Goal: Information Seeking & Learning: Learn about a topic

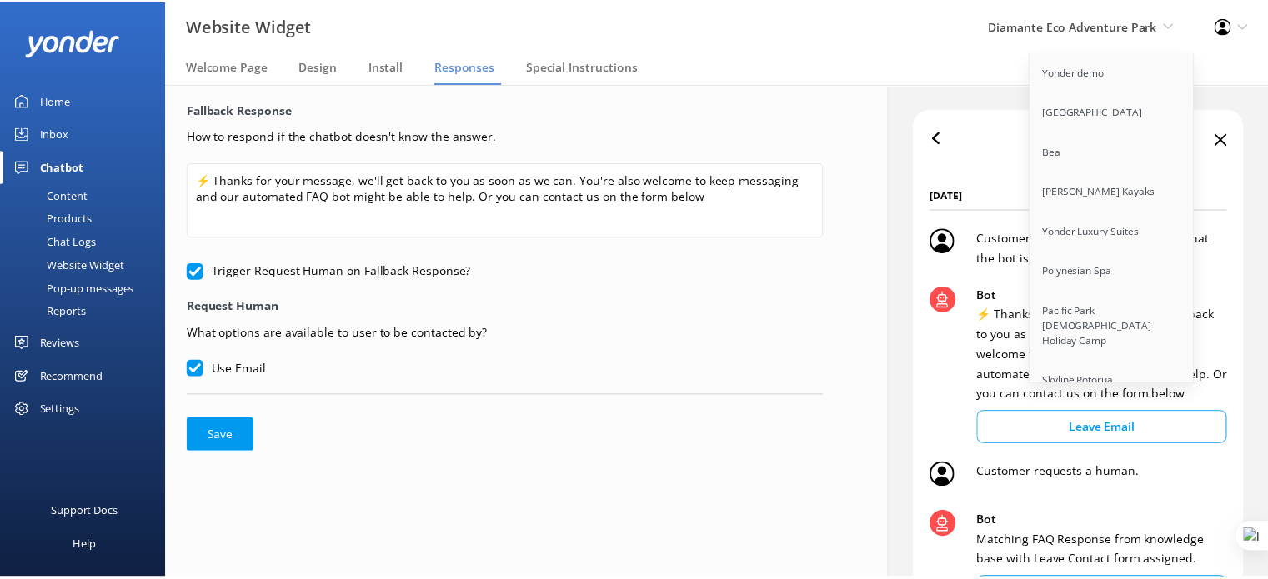
scroll to position [1493, 0]
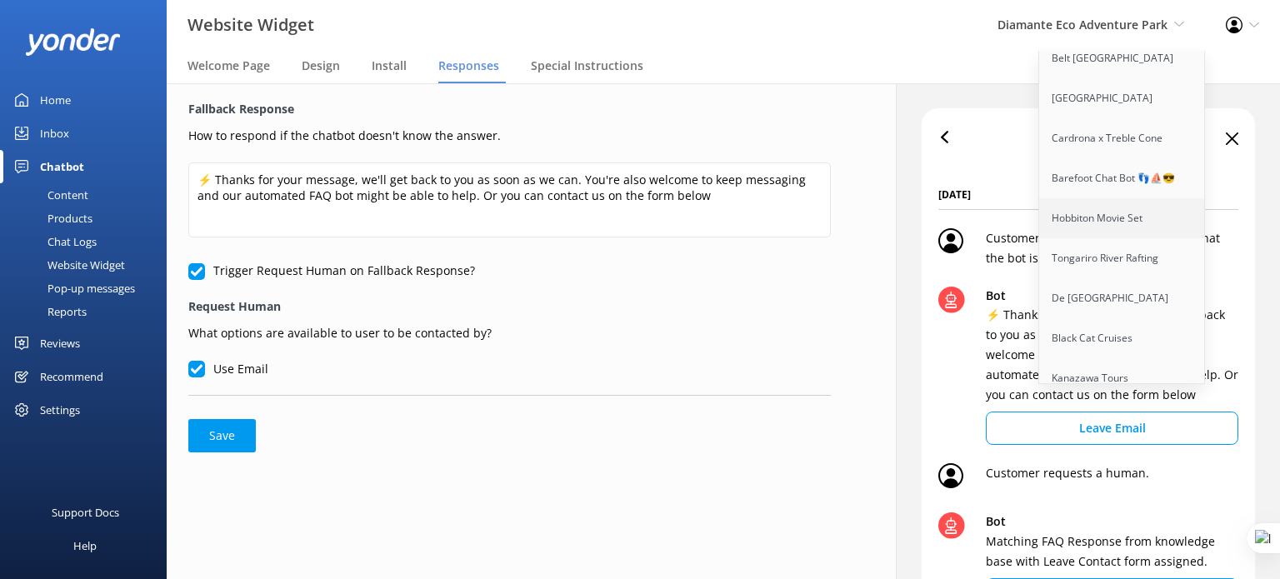
click at [1087, 226] on link "Hobbiton Movie Set" at bounding box center [1122, 218] width 167 height 40
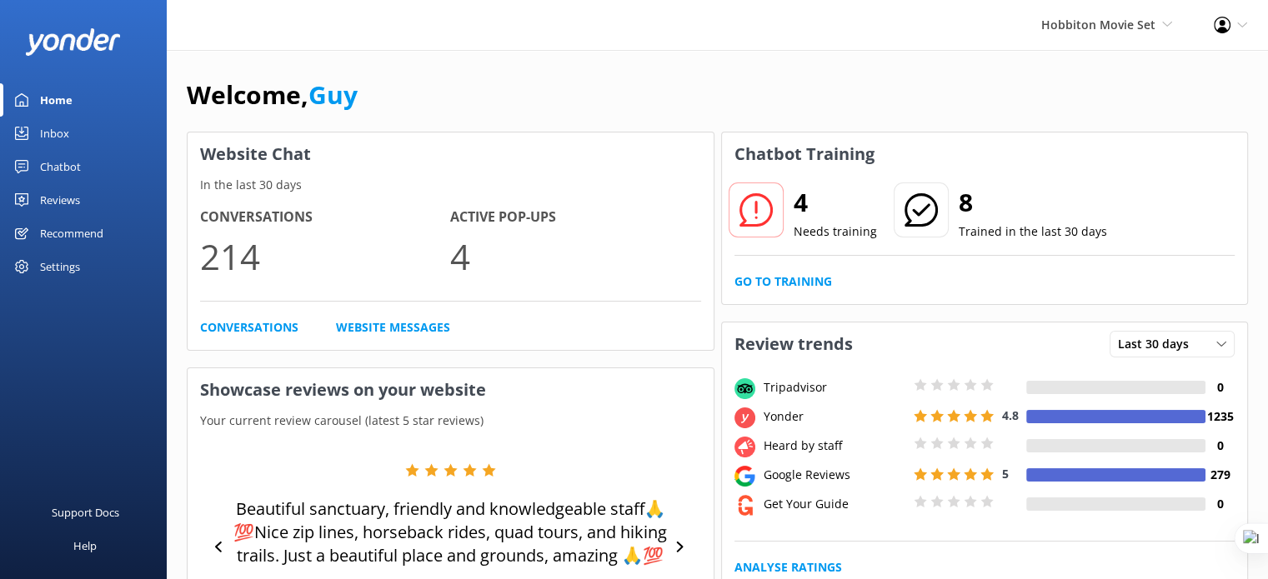
click at [57, 260] on div "Settings" at bounding box center [60, 266] width 40 height 33
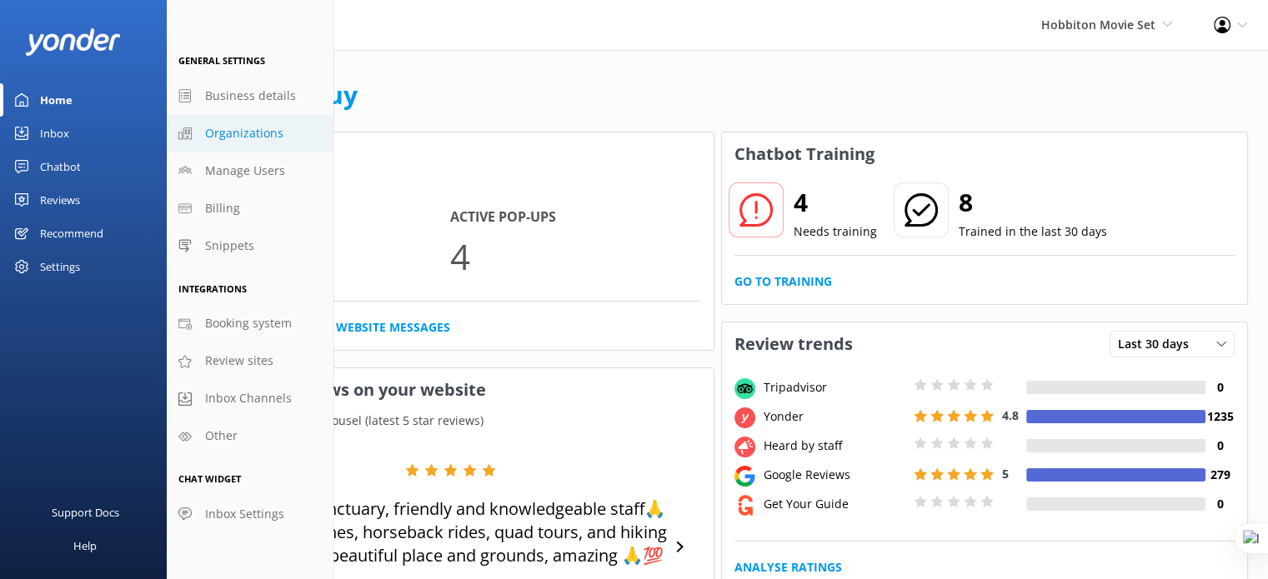
click at [256, 133] on span "Organizations" at bounding box center [244, 133] width 78 height 18
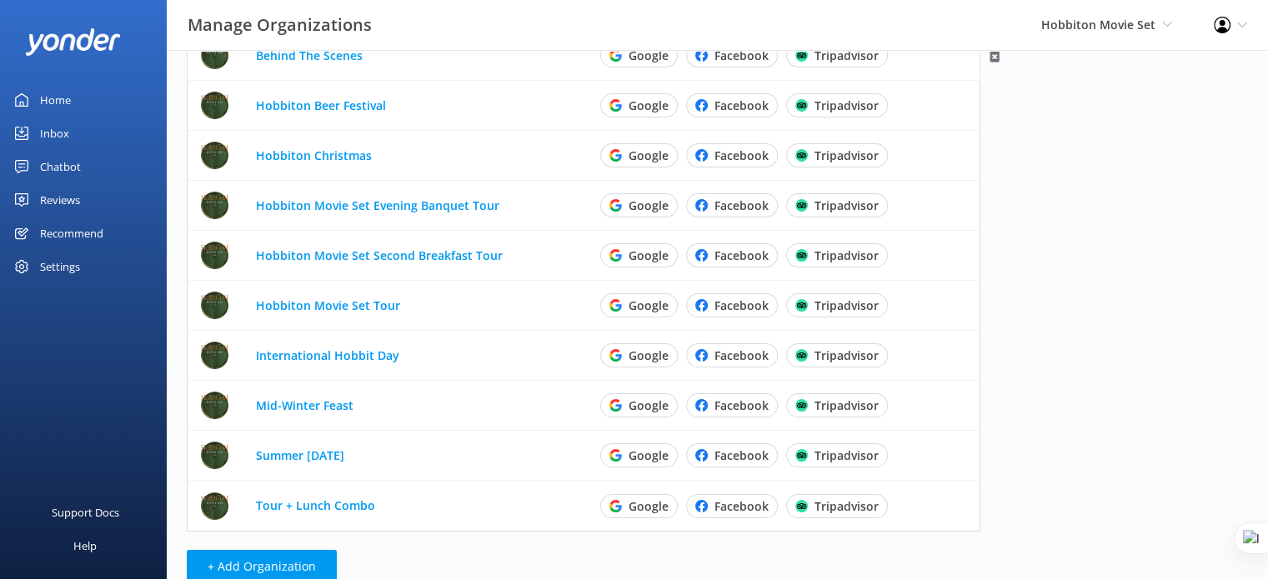
scroll to position [250, 0]
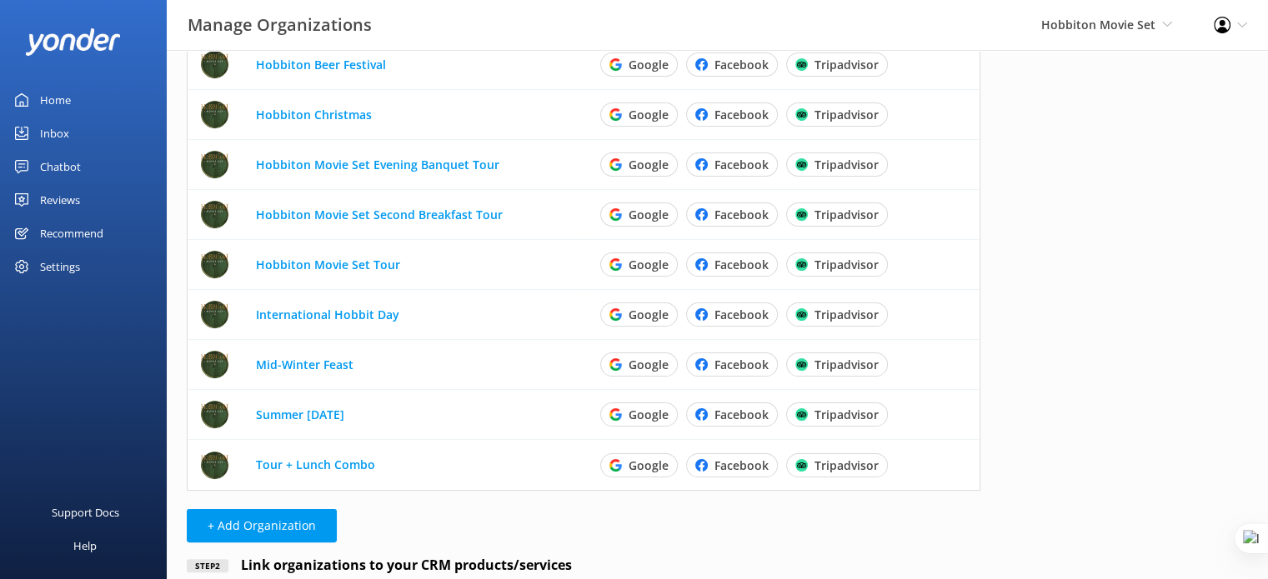
click at [60, 195] on div "Reviews" at bounding box center [60, 199] width 40 height 33
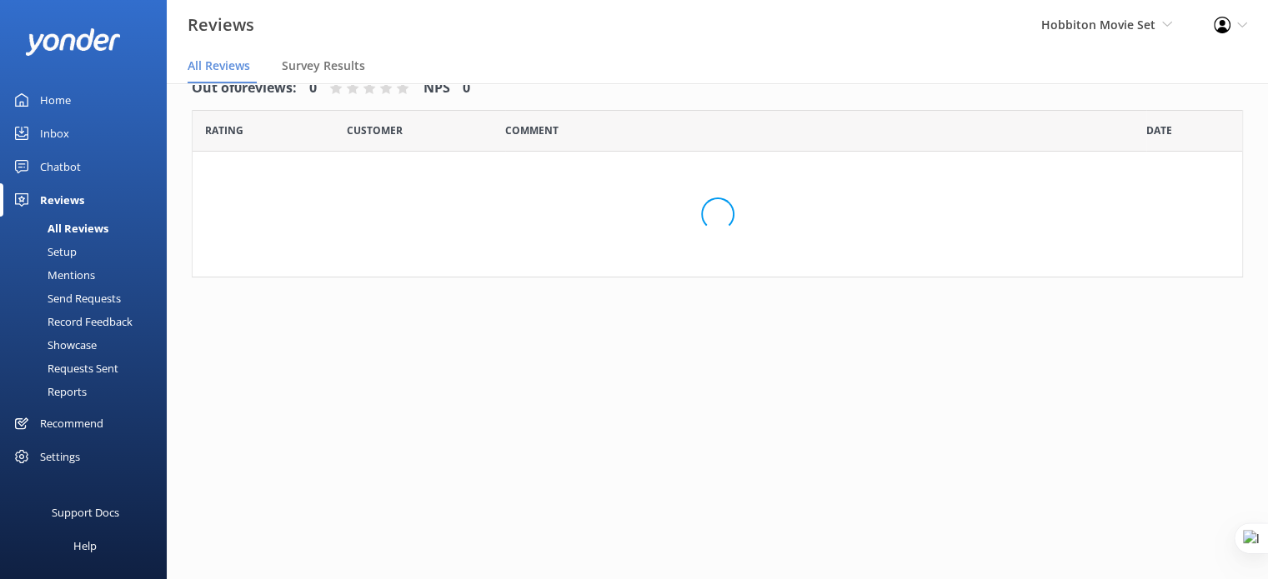
scroll to position [33, 0]
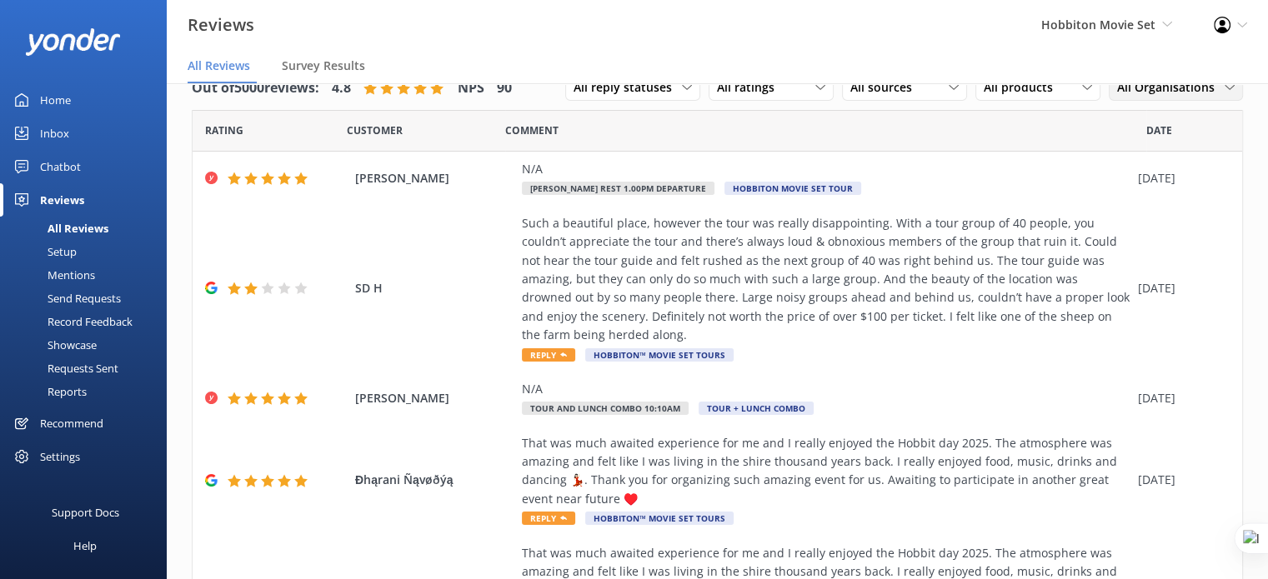
click at [1166, 88] on span "All Organisations" at bounding box center [1171, 87] width 108 height 18
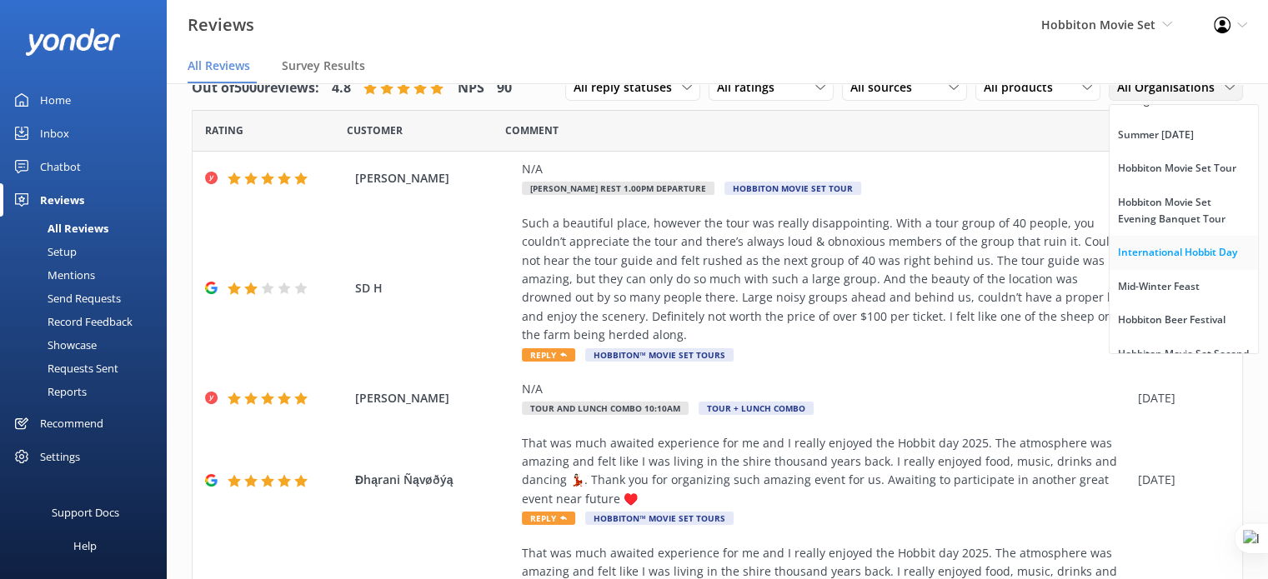
scroll to position [83, 0]
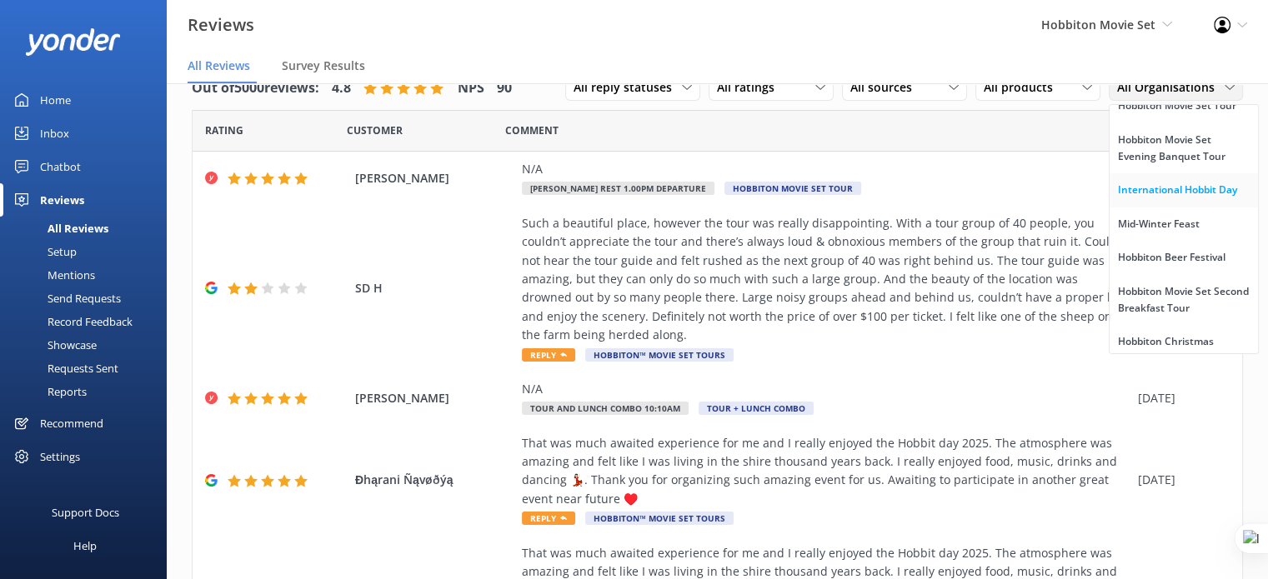
click at [1173, 198] on div "International Hobbit Day" at bounding box center [1177, 190] width 119 height 17
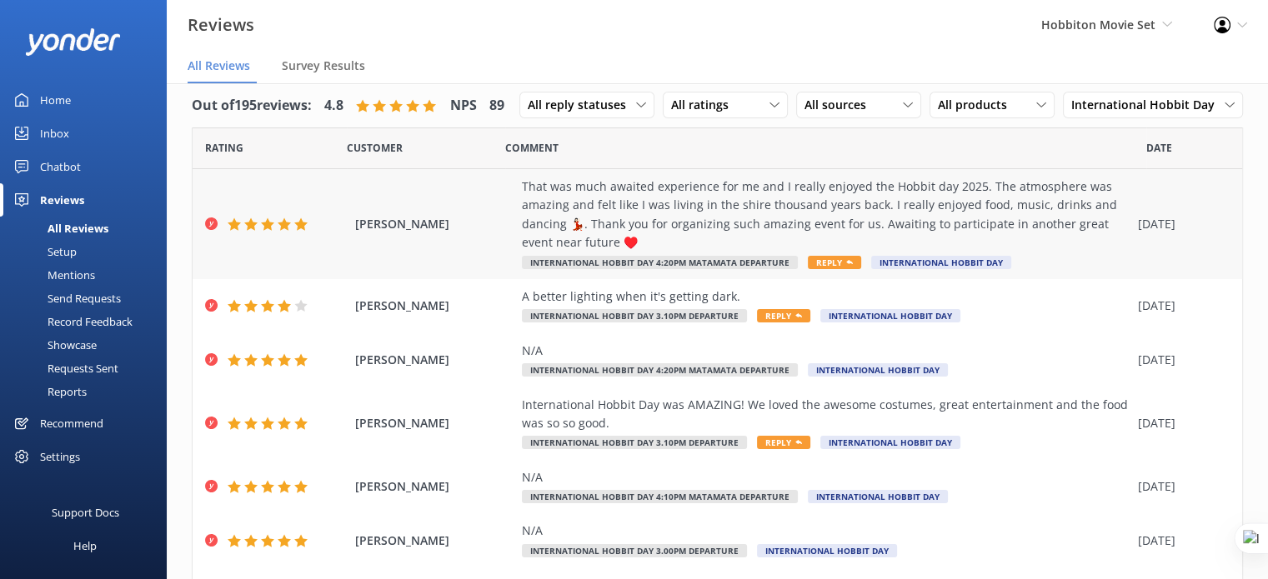
scroll to position [0, 0]
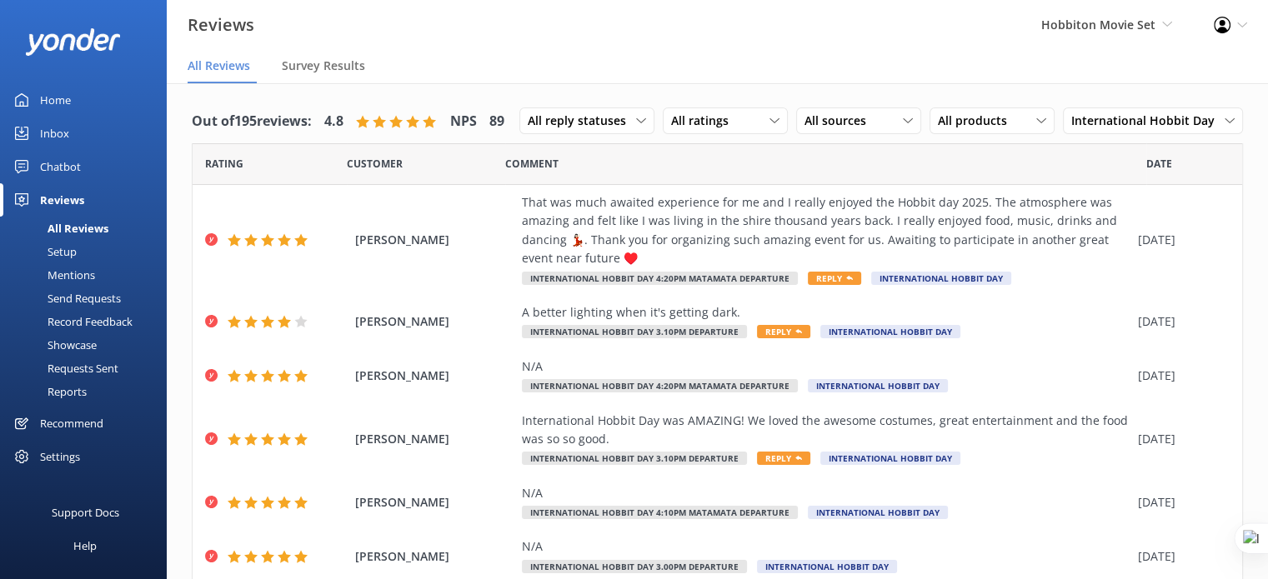
drag, startPoint x: 1183, startPoint y: 74, endPoint x: 1175, endPoint y: 69, distance: 9.0
click at [1183, 74] on nav "All Reviews Survey Results" at bounding box center [717, 66] width 1101 height 33
click at [1137, 17] on span "Hobbiton Movie Set" at bounding box center [1098, 25] width 114 height 16
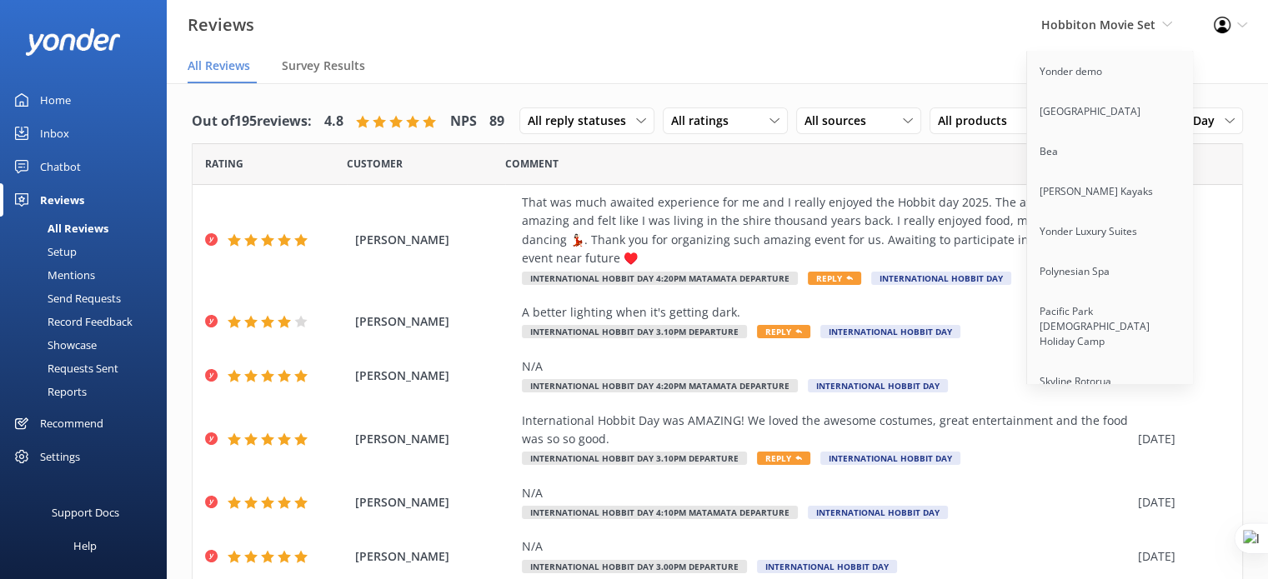
scroll to position [1493, 0]
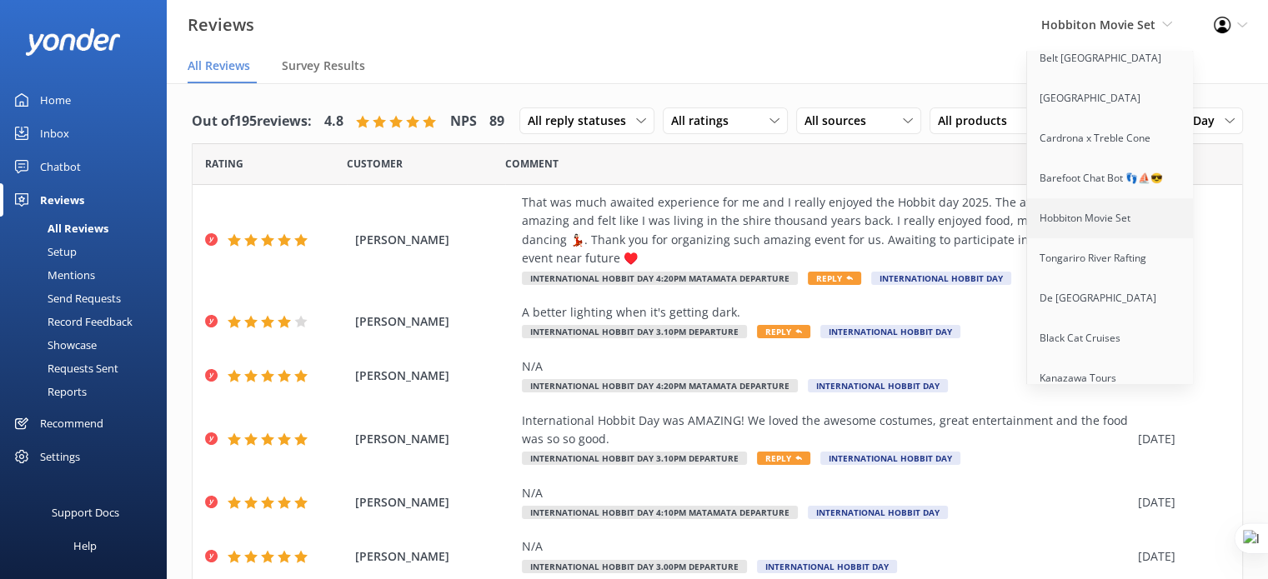
click at [1087, 225] on link "Hobbiton Movie Set" at bounding box center [1110, 218] width 167 height 40
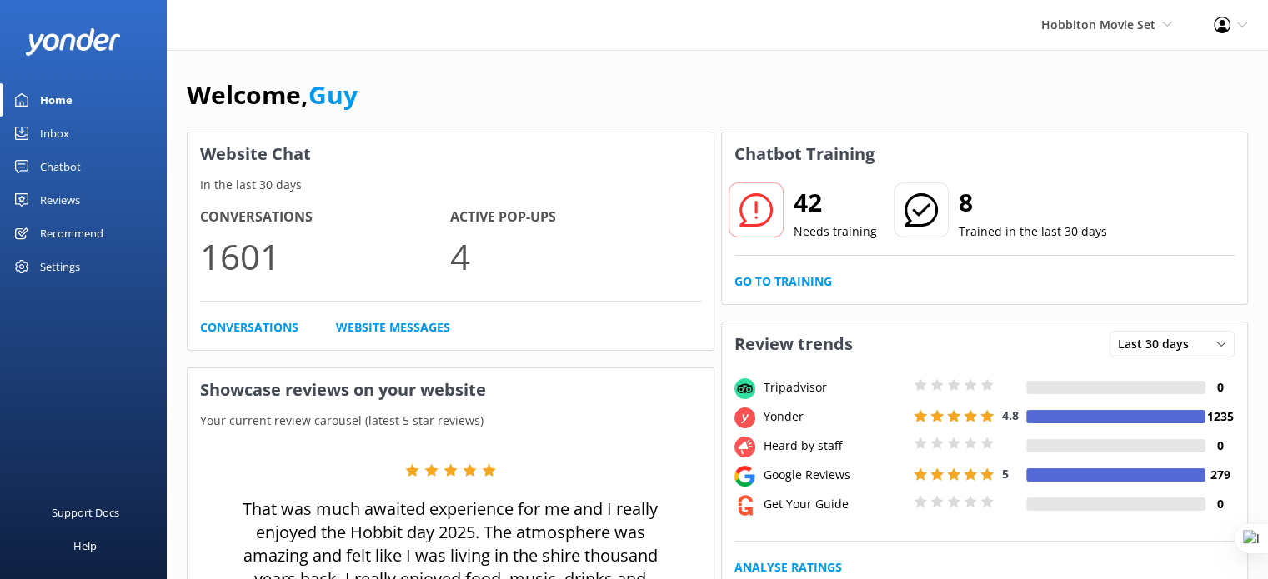
click at [63, 347] on div "Support Docs Help" at bounding box center [83, 439] width 167 height 279
click at [60, 272] on div "Settings" at bounding box center [60, 266] width 40 height 33
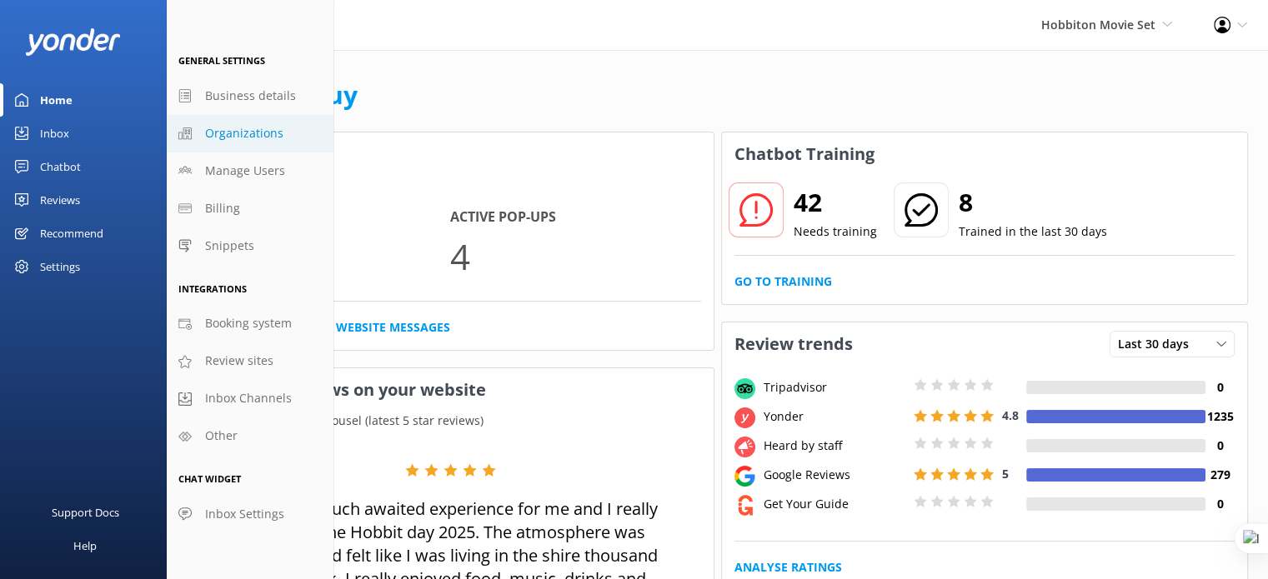
click at [274, 126] on span "Organizations" at bounding box center [244, 133] width 78 height 18
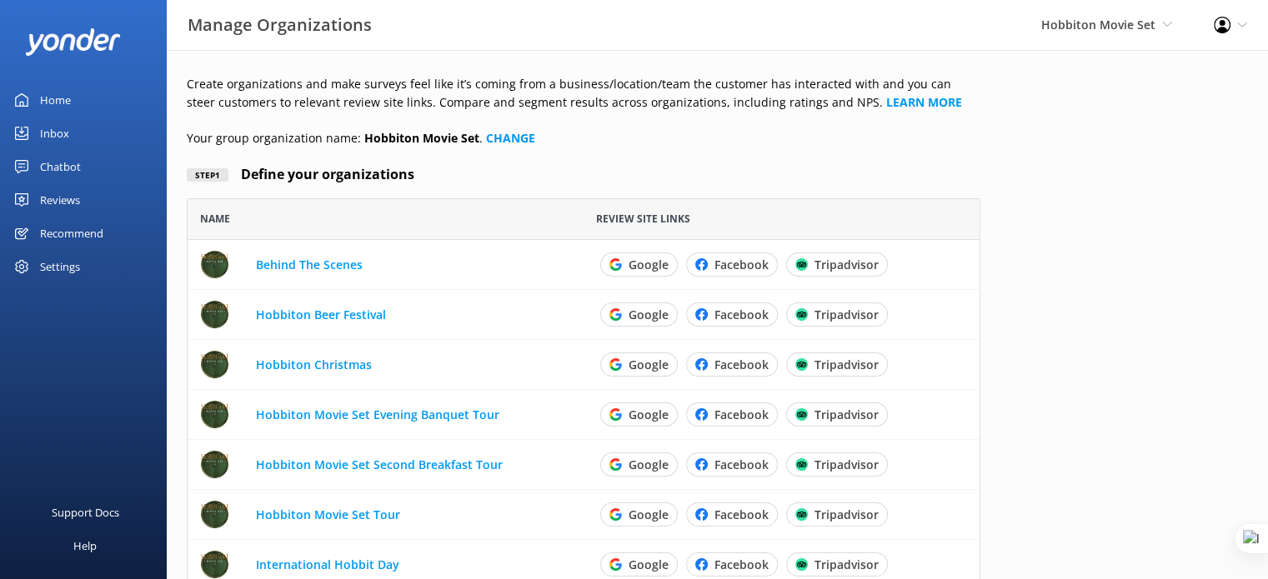
scroll to position [529, 780]
drag, startPoint x: 0, startPoint y: 0, endPoint x: 50, endPoint y: 206, distance: 211.8
click at [50, 206] on div "Reviews" at bounding box center [60, 199] width 40 height 33
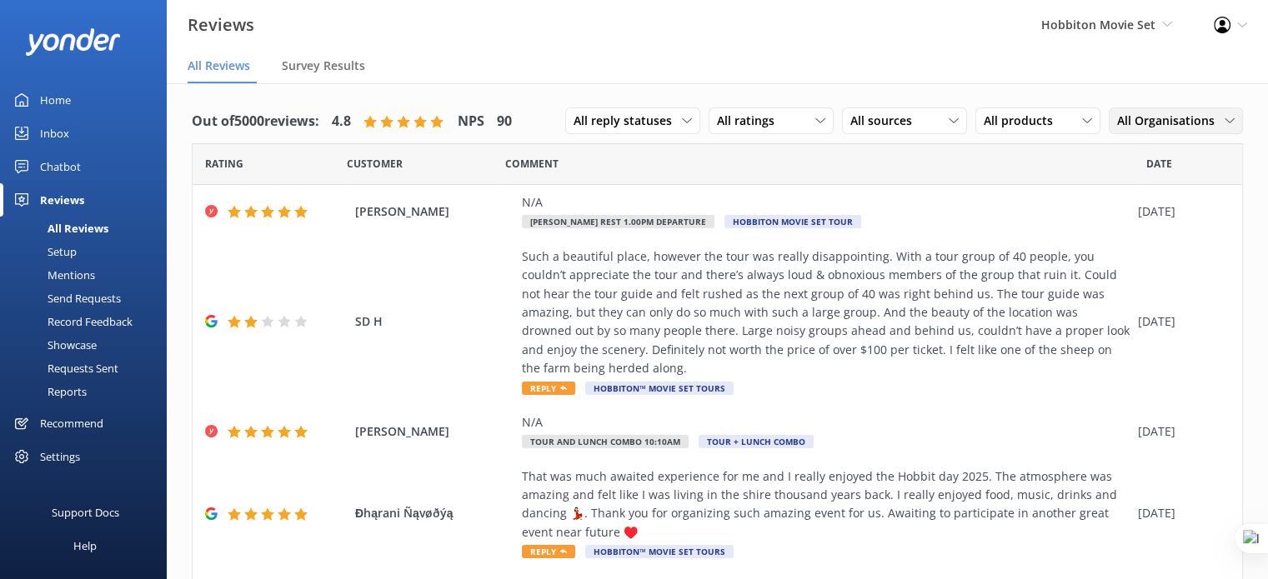
click at [1176, 128] on span "All Organisations" at bounding box center [1171, 121] width 108 height 18
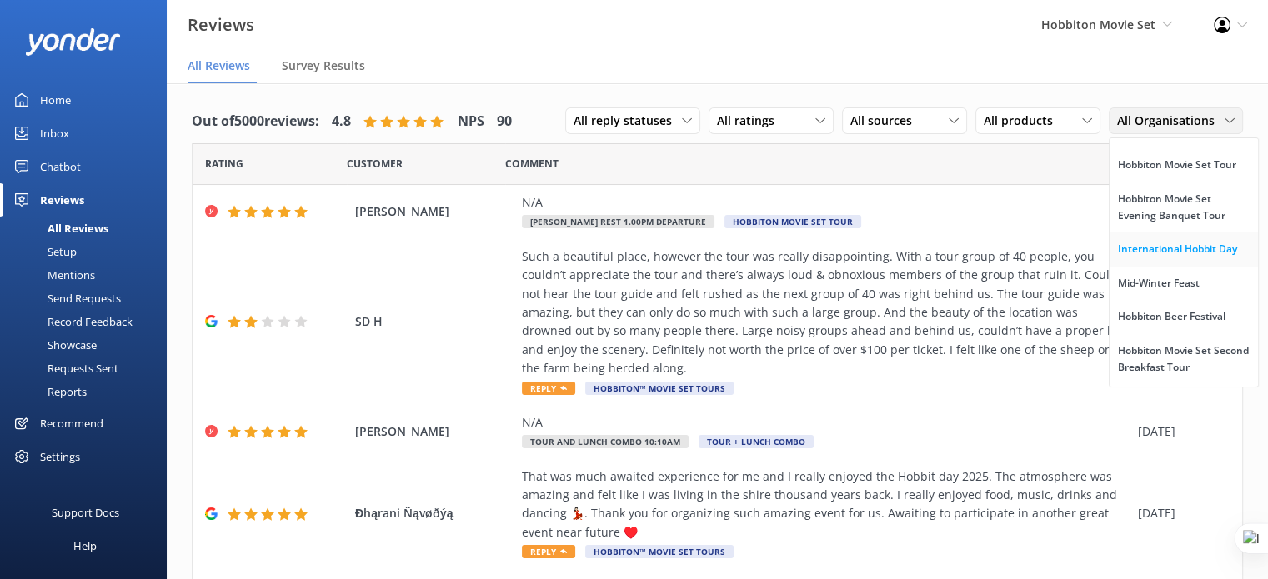
scroll to position [83, 0]
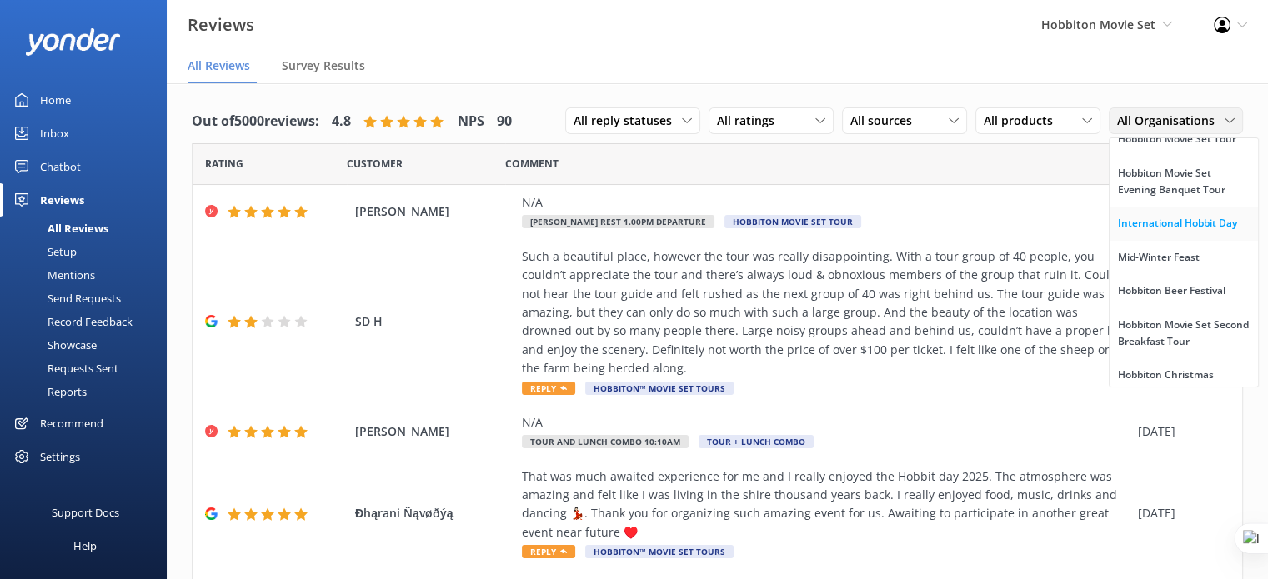
click at [1154, 232] on div "International Hobbit Day" at bounding box center [1177, 223] width 119 height 17
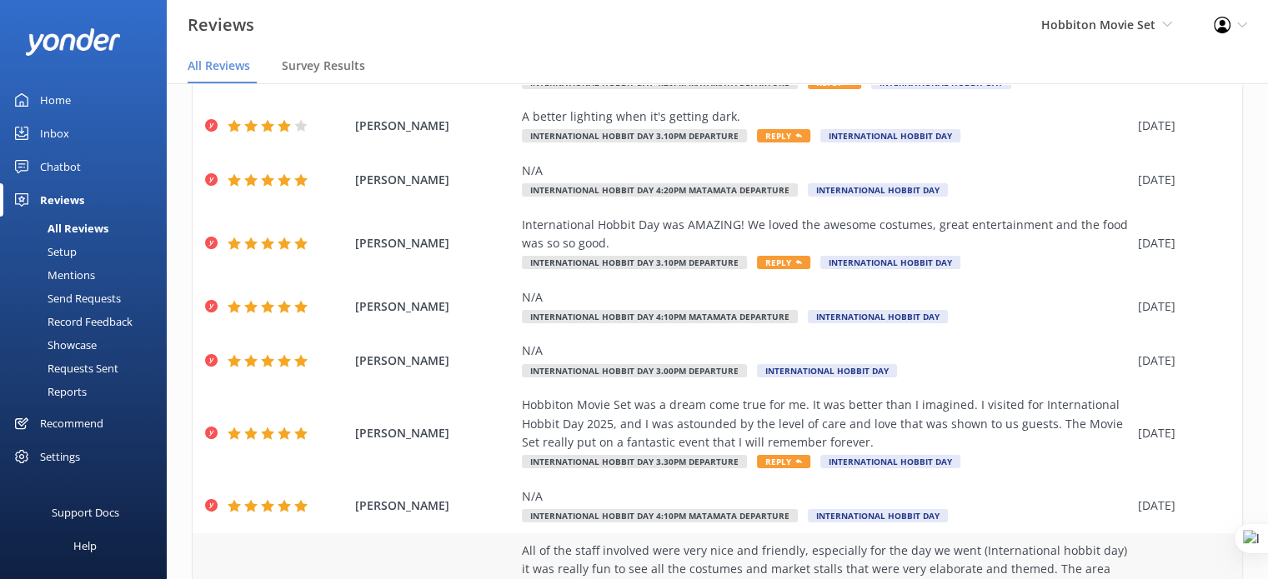
scroll to position [443, 0]
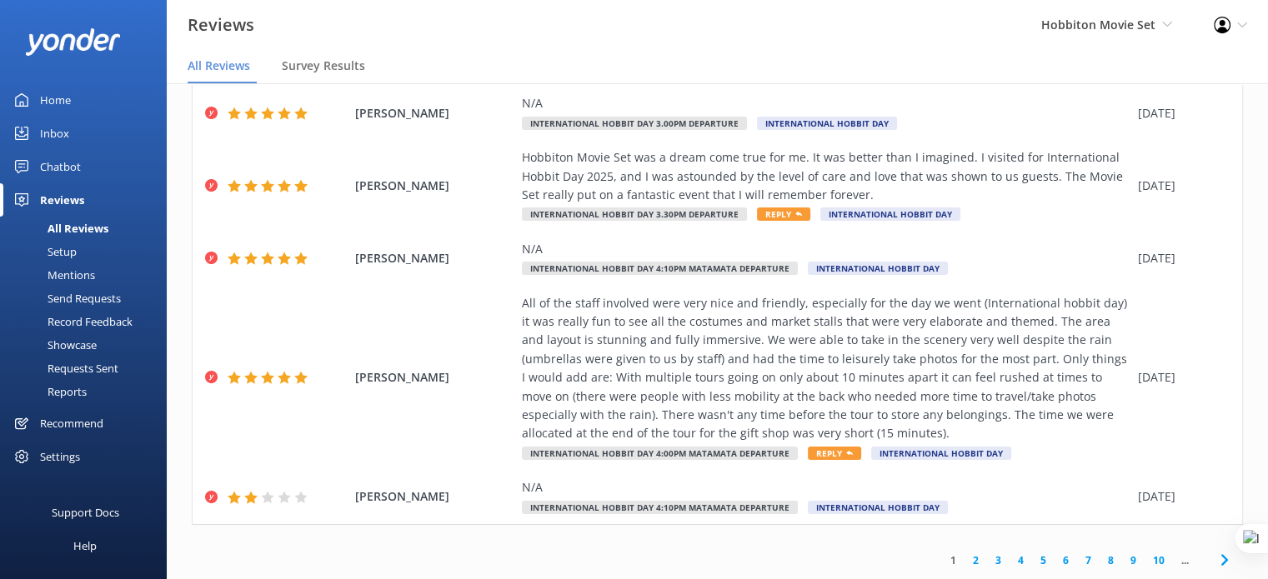
click at [1145, 556] on link "10" at bounding box center [1158, 561] width 28 height 16
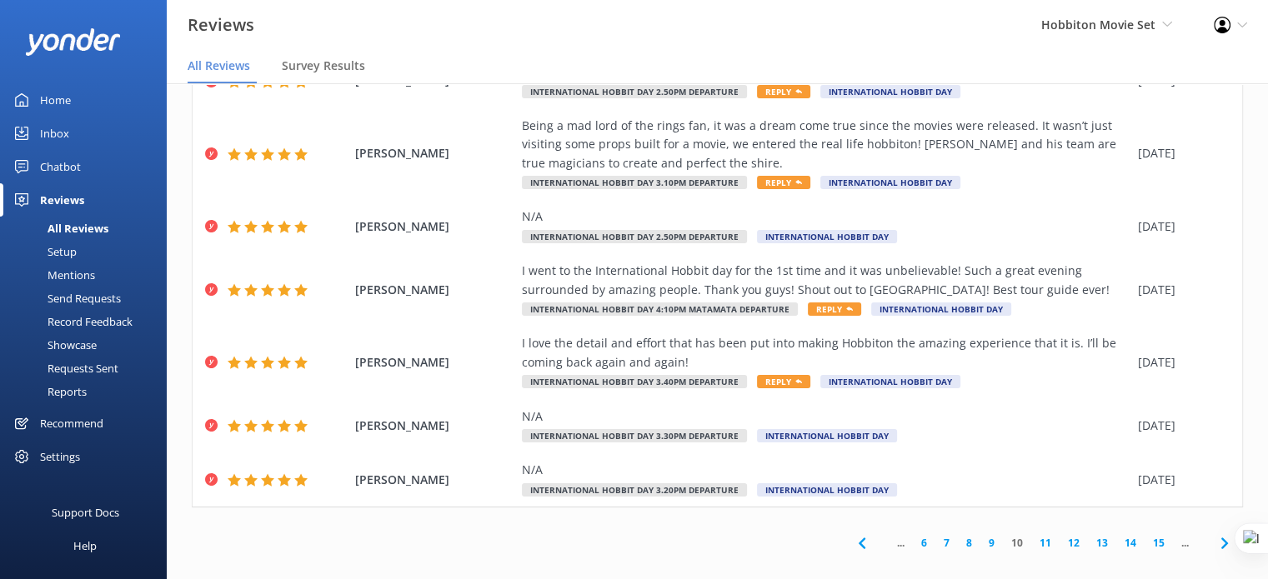
scroll to position [33, 0]
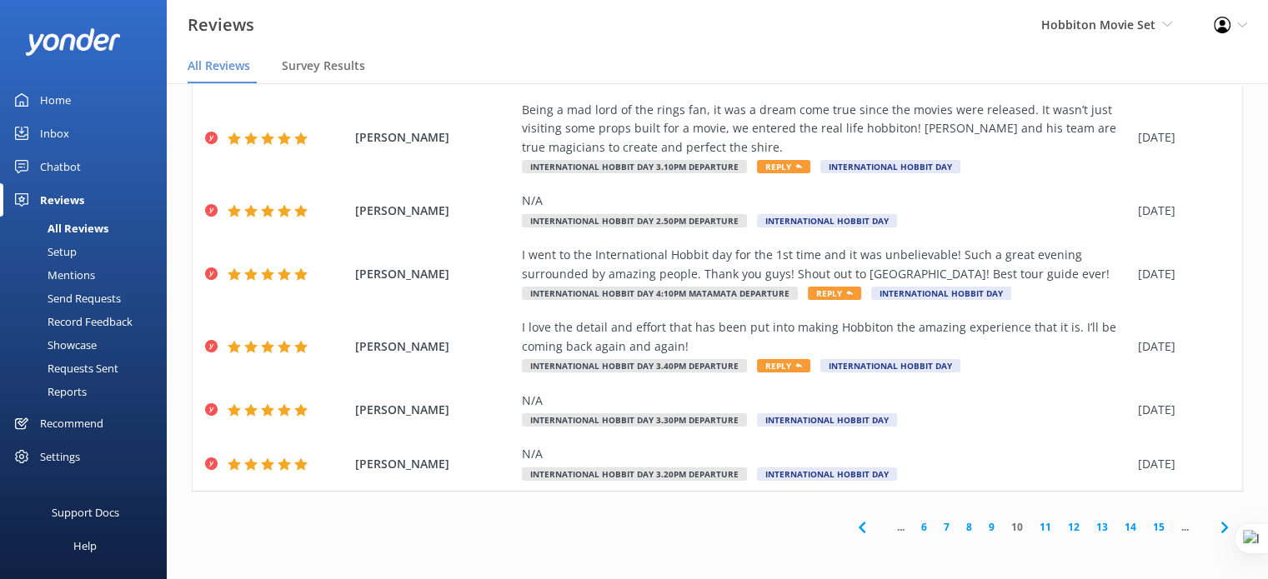
click at [1144, 526] on link "15" at bounding box center [1158, 527] width 28 height 16
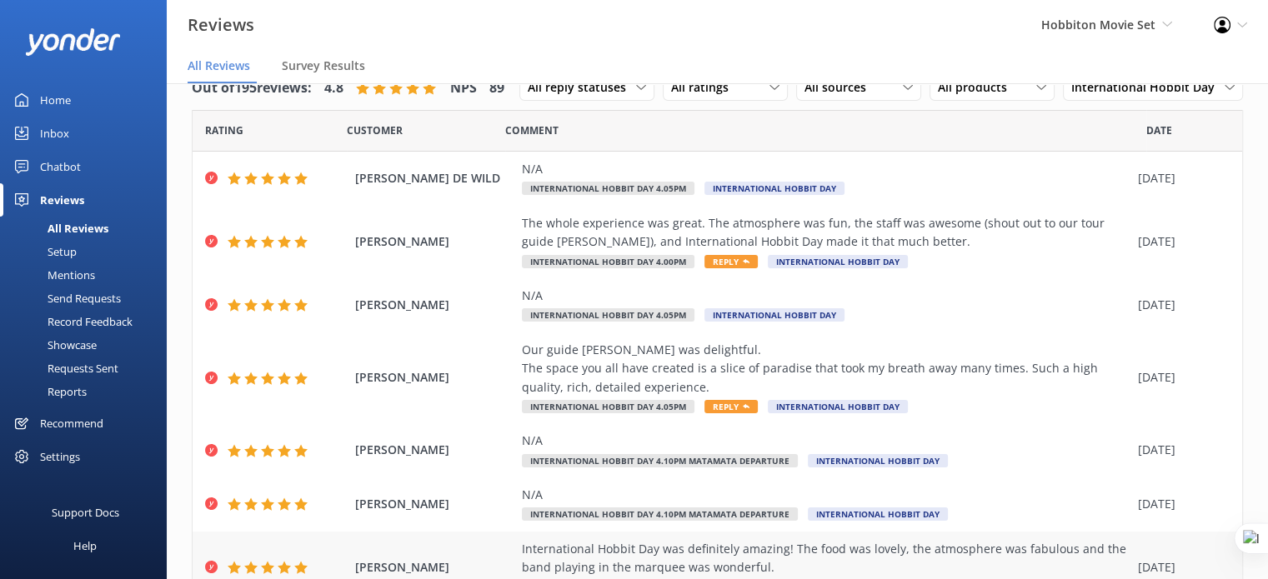
scroll to position [275, 0]
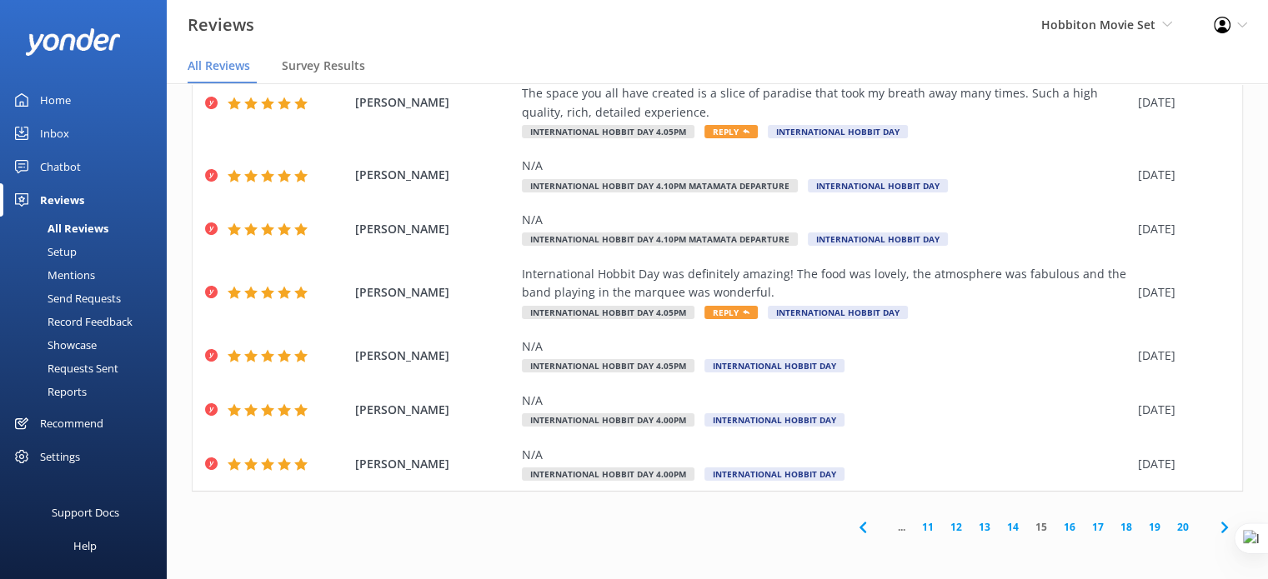
click at [1168, 526] on link "20" at bounding box center [1182, 527] width 28 height 16
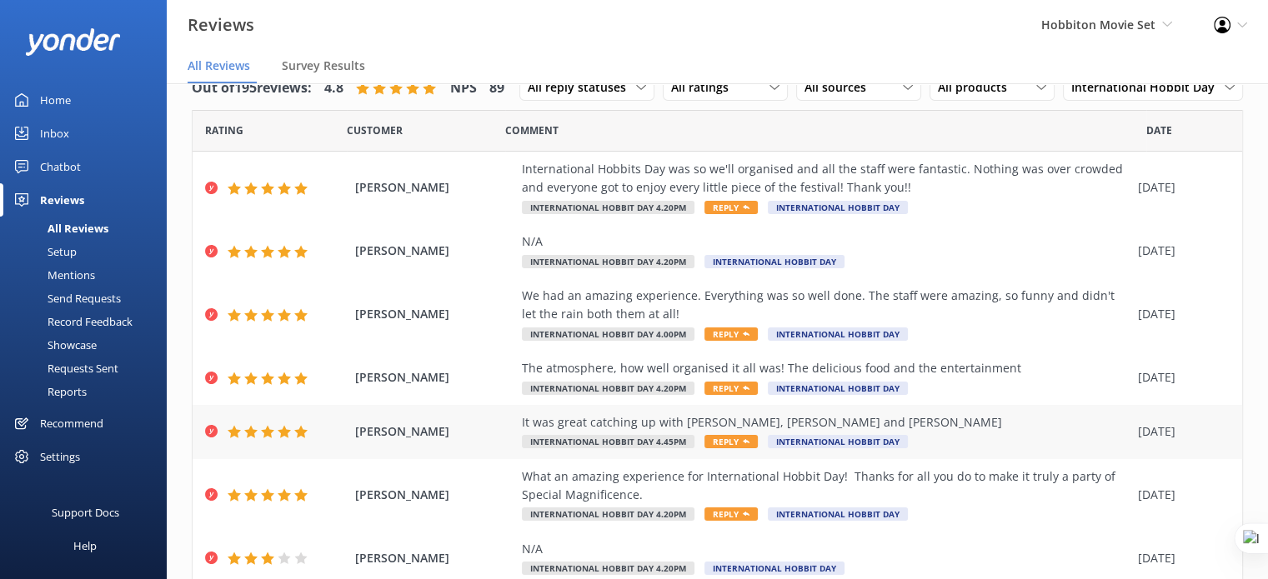
scroll to position [148, 0]
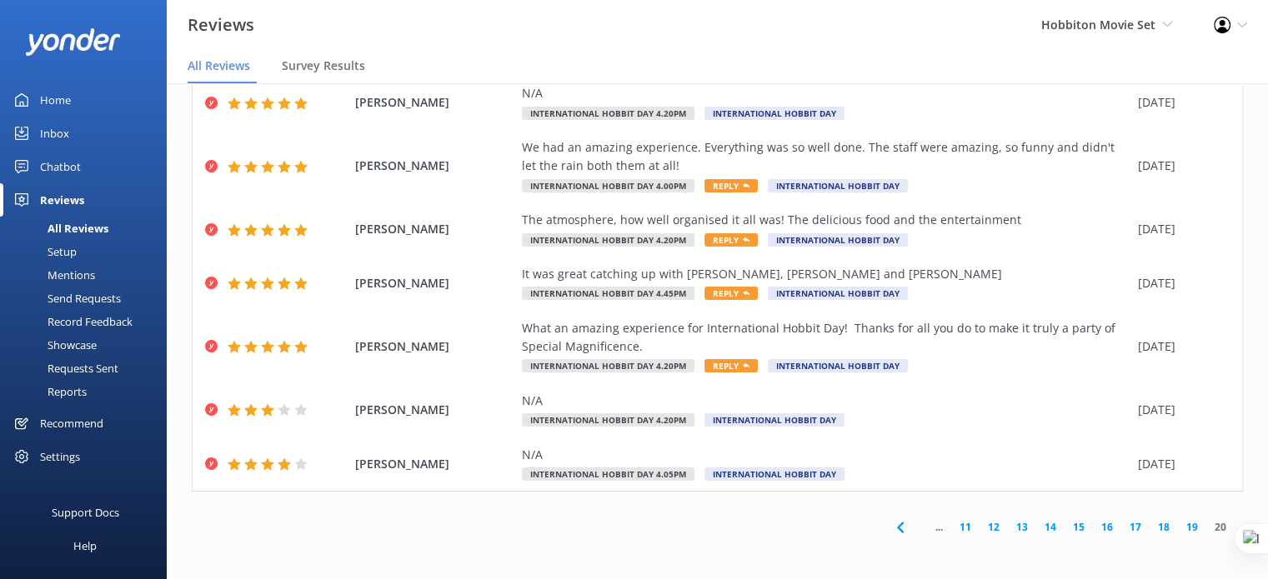
click at [958, 528] on link "11" at bounding box center [965, 527] width 28 height 16
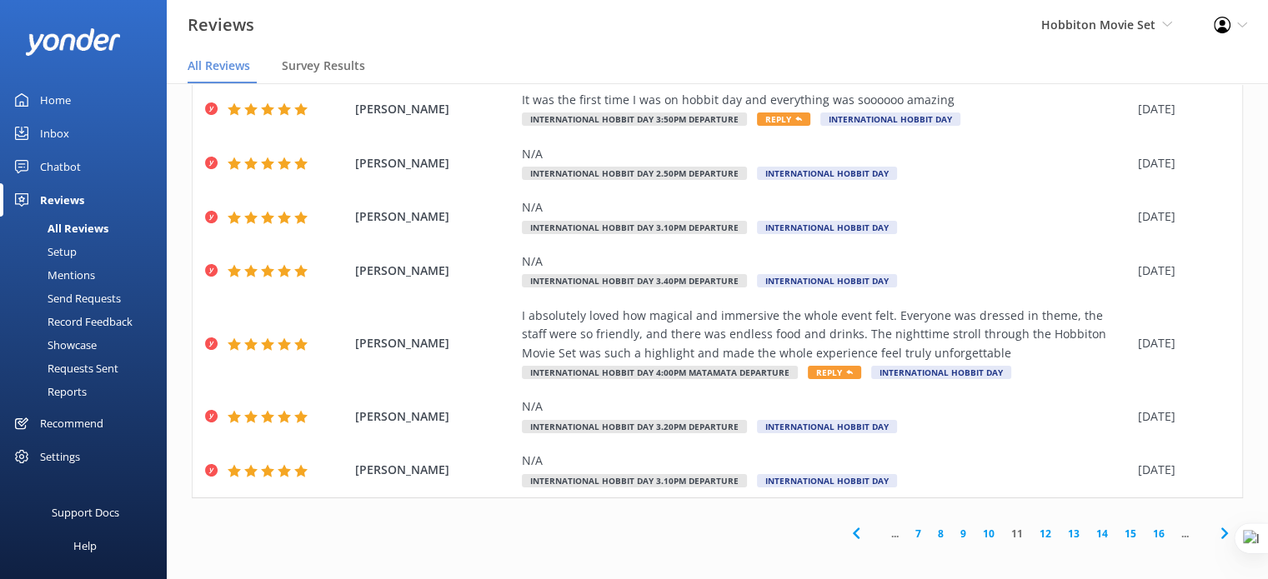
scroll to position [257, 0]
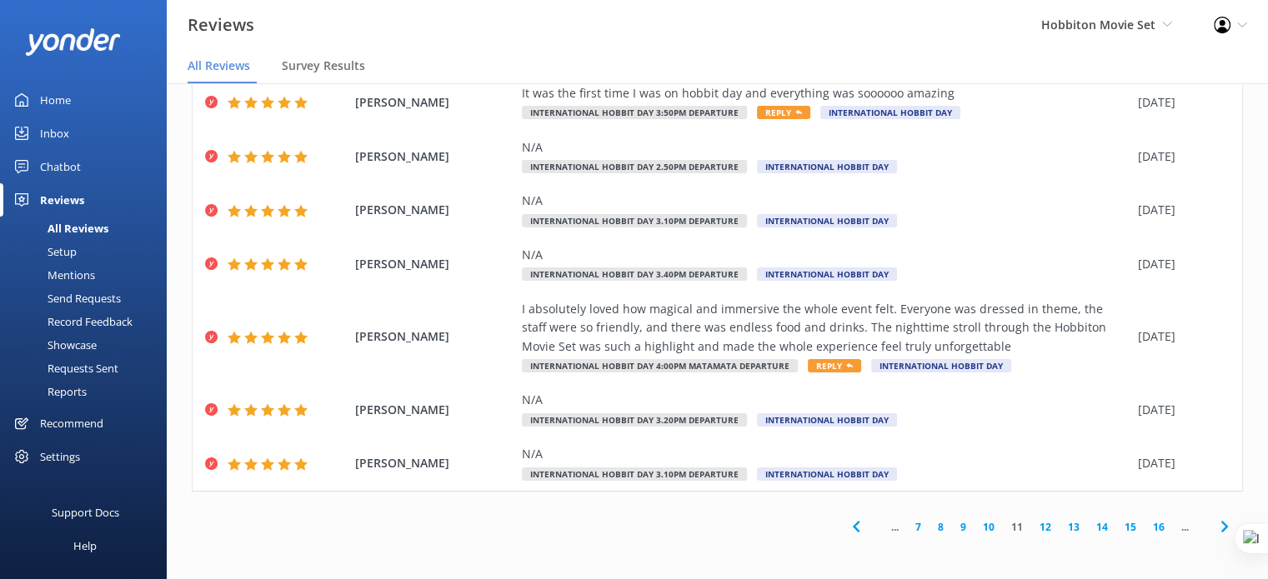
click at [1032, 530] on link "12" at bounding box center [1045, 527] width 28 height 16
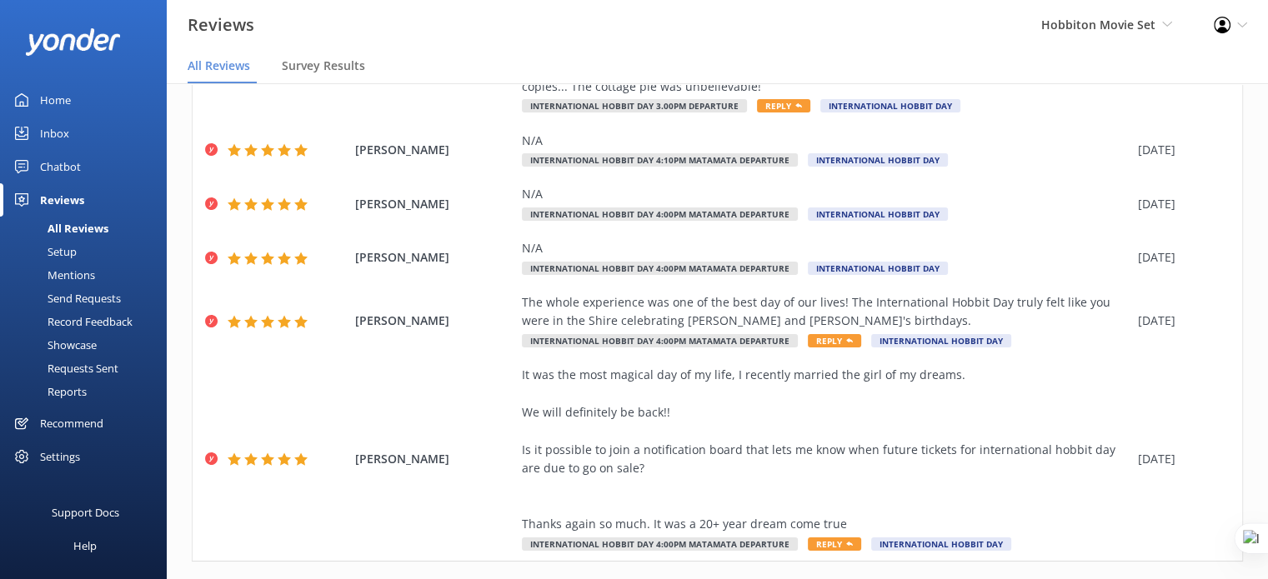
scroll to position [406, 0]
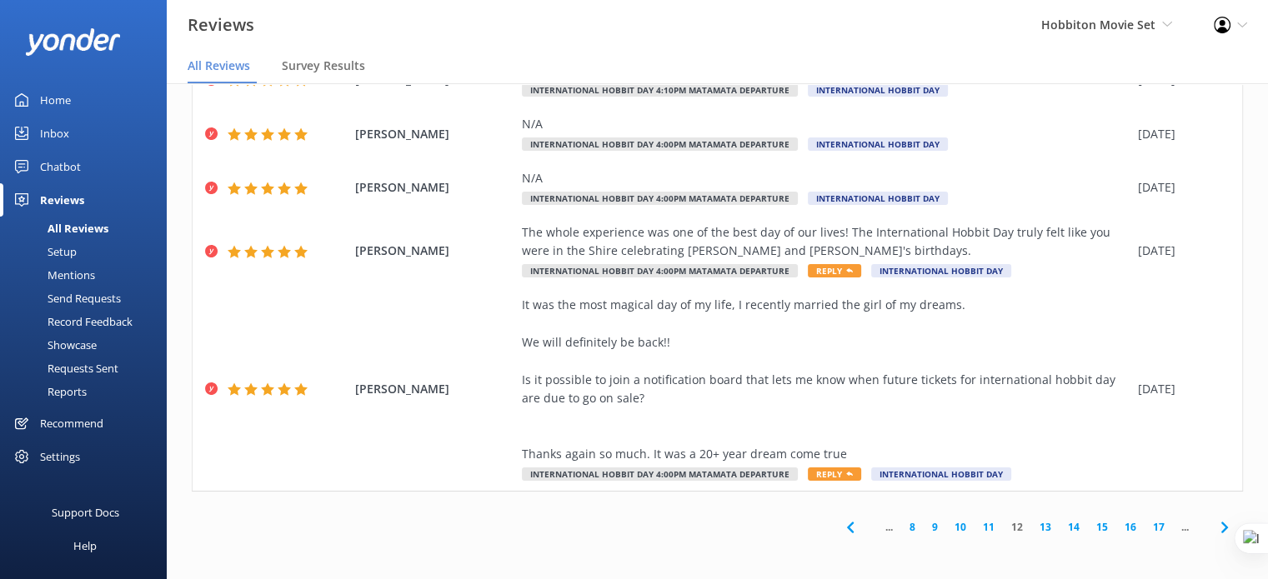
click at [841, 528] on icon at bounding box center [850, 528] width 20 height 20
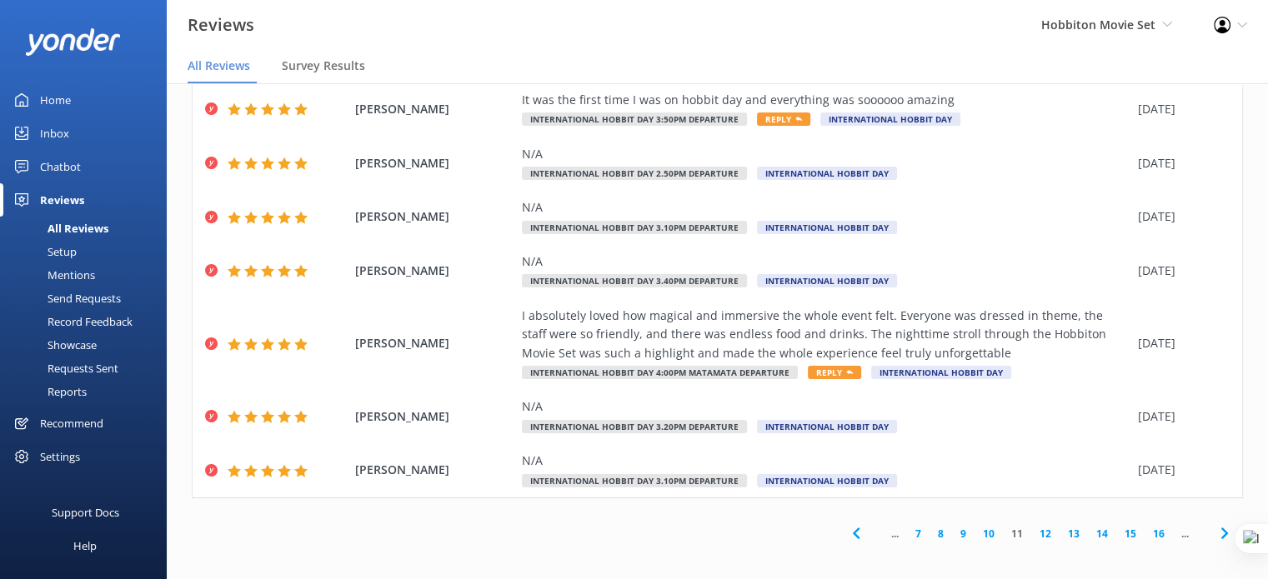
scroll to position [257, 0]
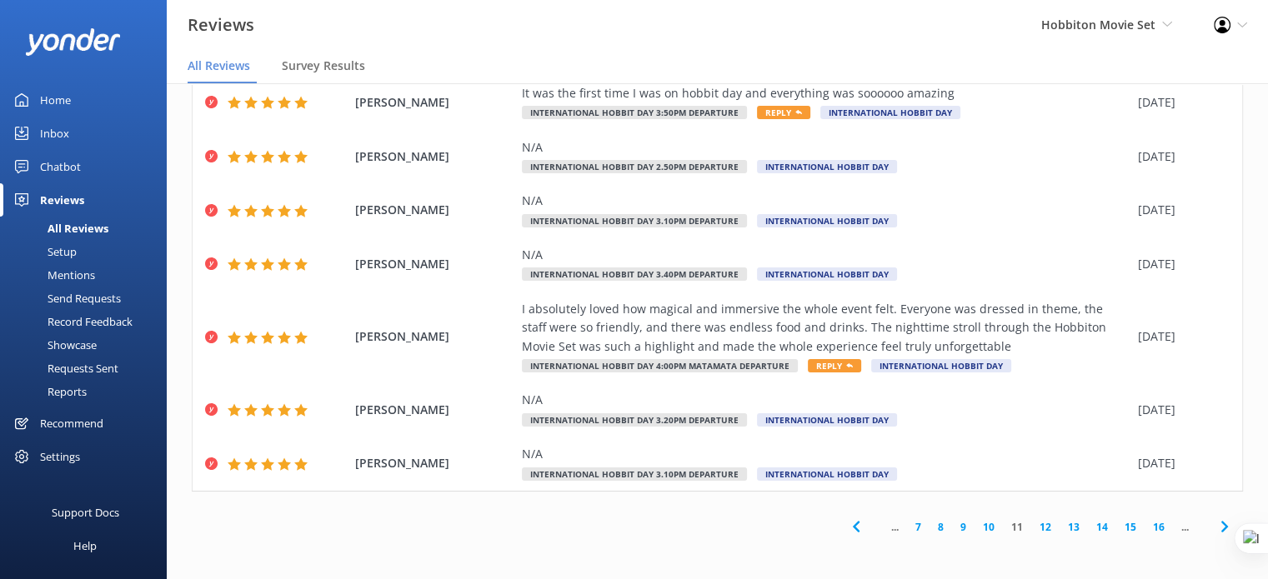
click at [852, 528] on use at bounding box center [855, 527] width 7 height 11
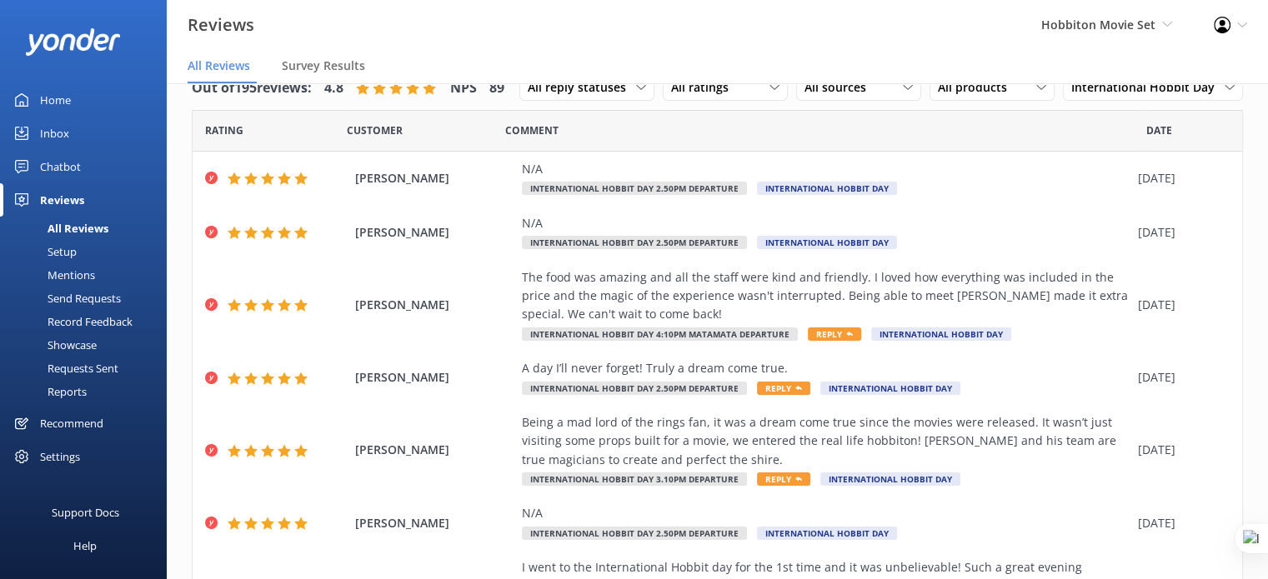
scroll to position [313, 0]
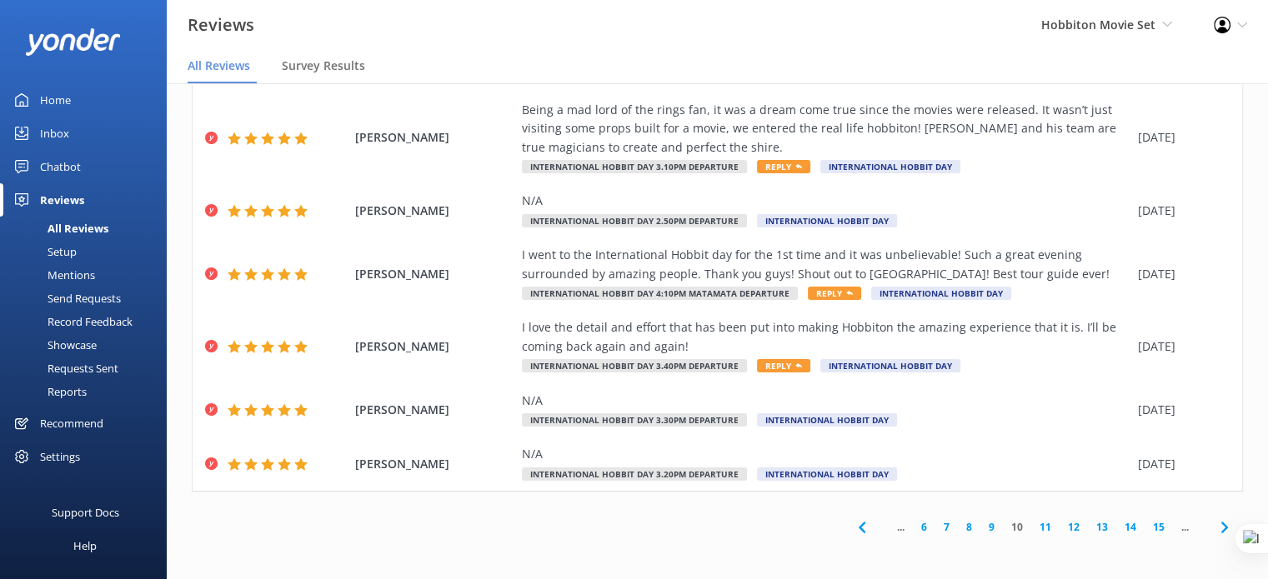
click at [852, 521] on icon at bounding box center [862, 528] width 20 height 20
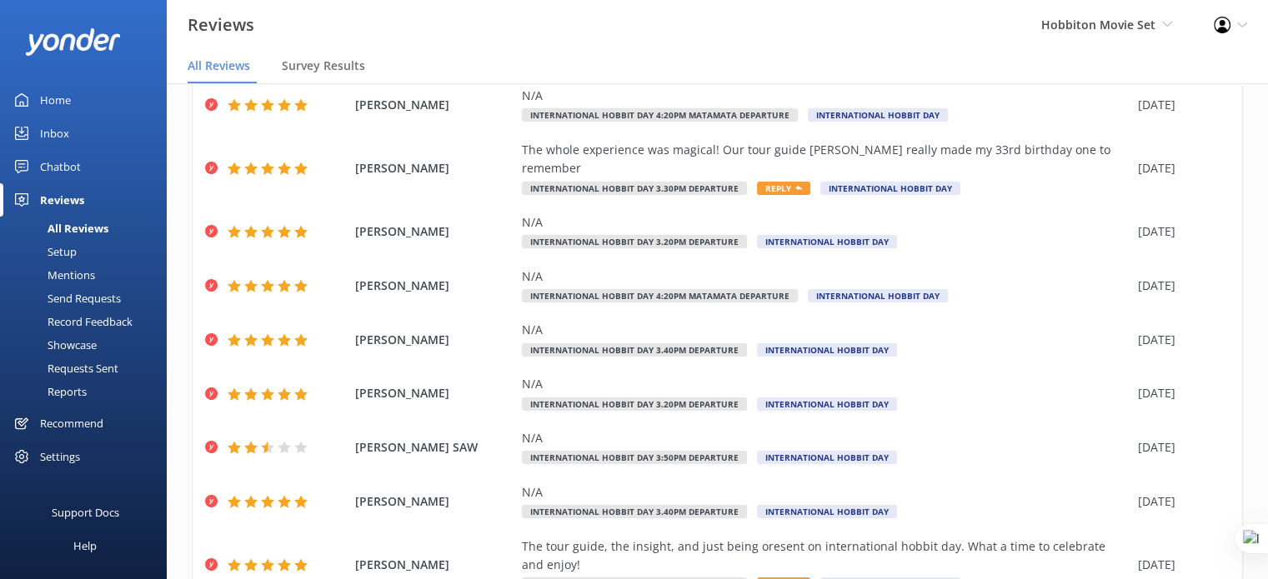
scroll to position [275, 0]
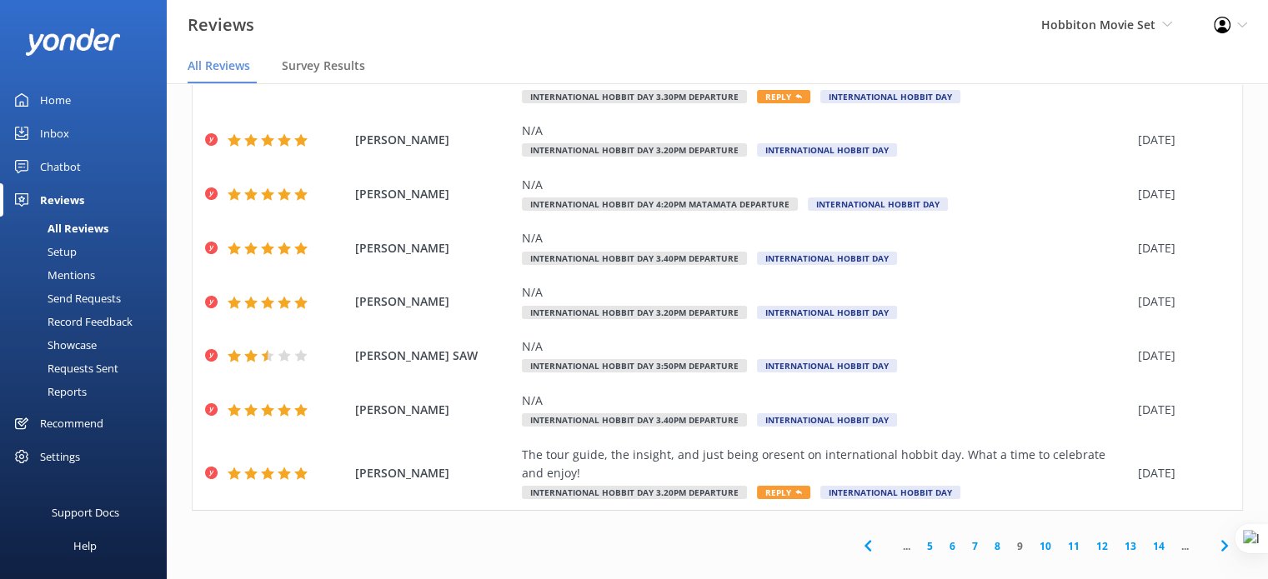
click at [863, 541] on use at bounding box center [866, 546] width 7 height 11
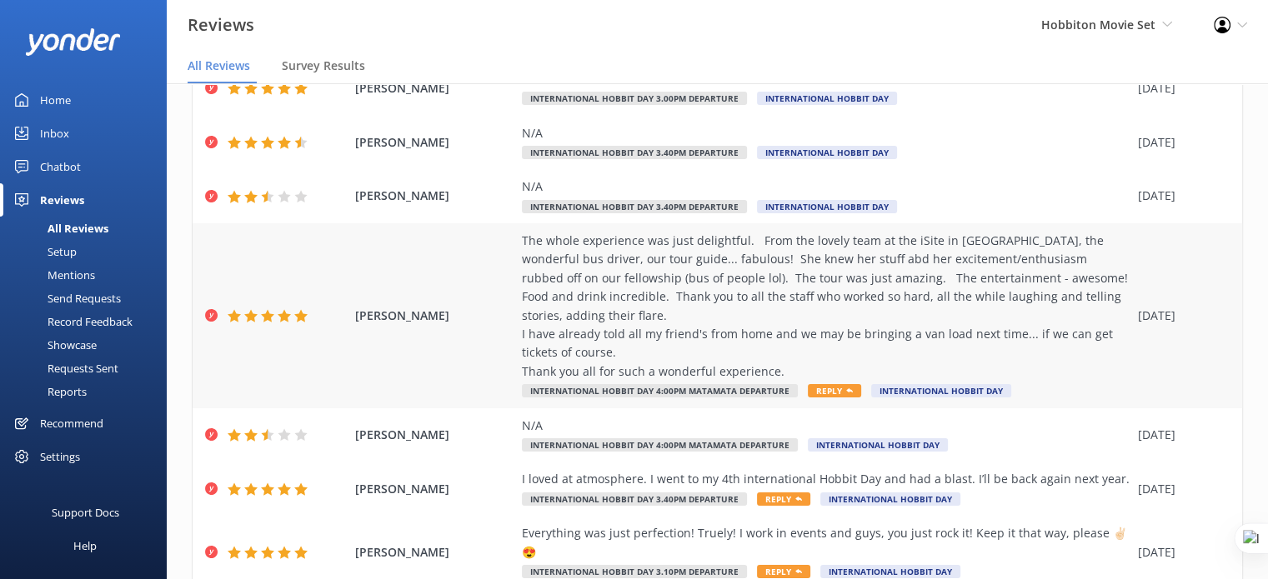
scroll to position [368, 0]
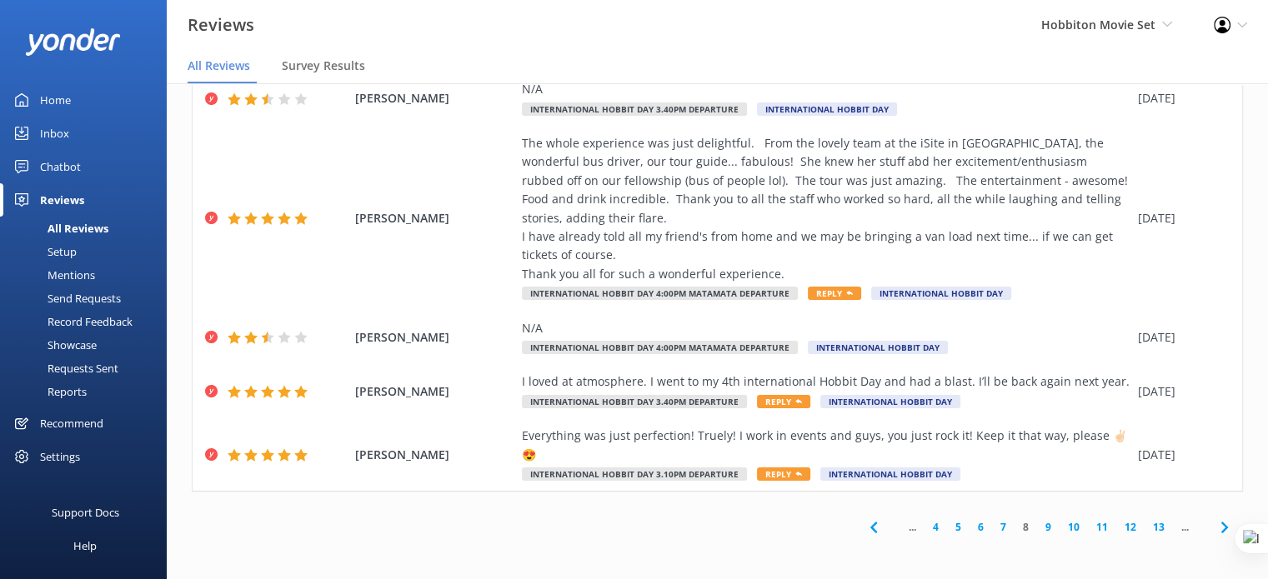
click at [863, 527] on icon at bounding box center [873, 528] width 20 height 20
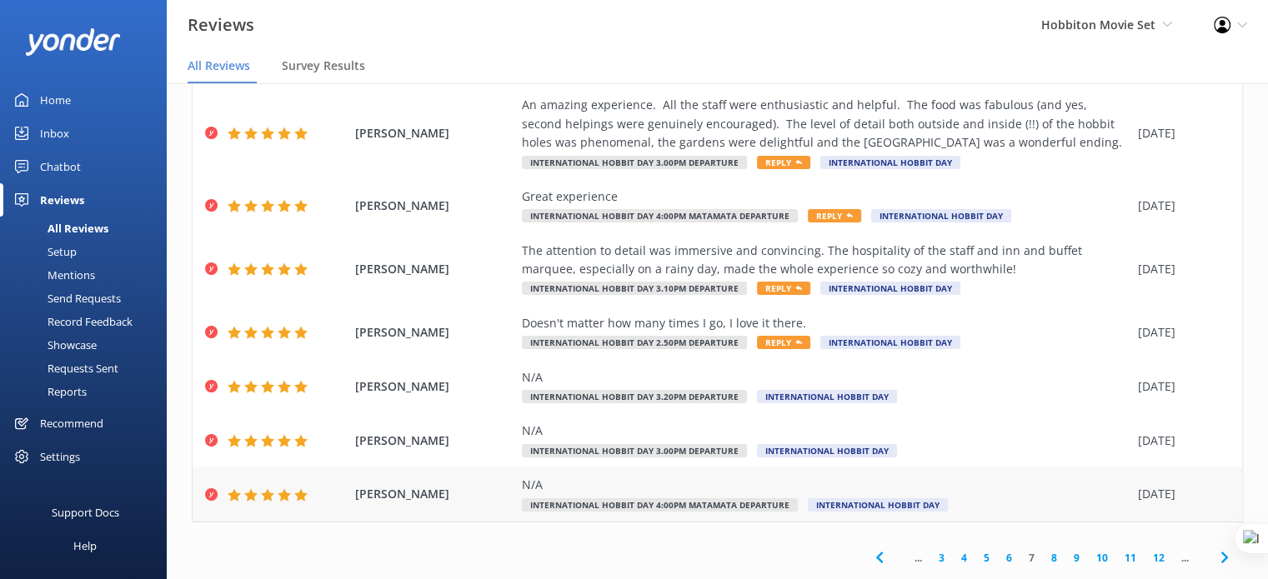
scroll to position [257, 0]
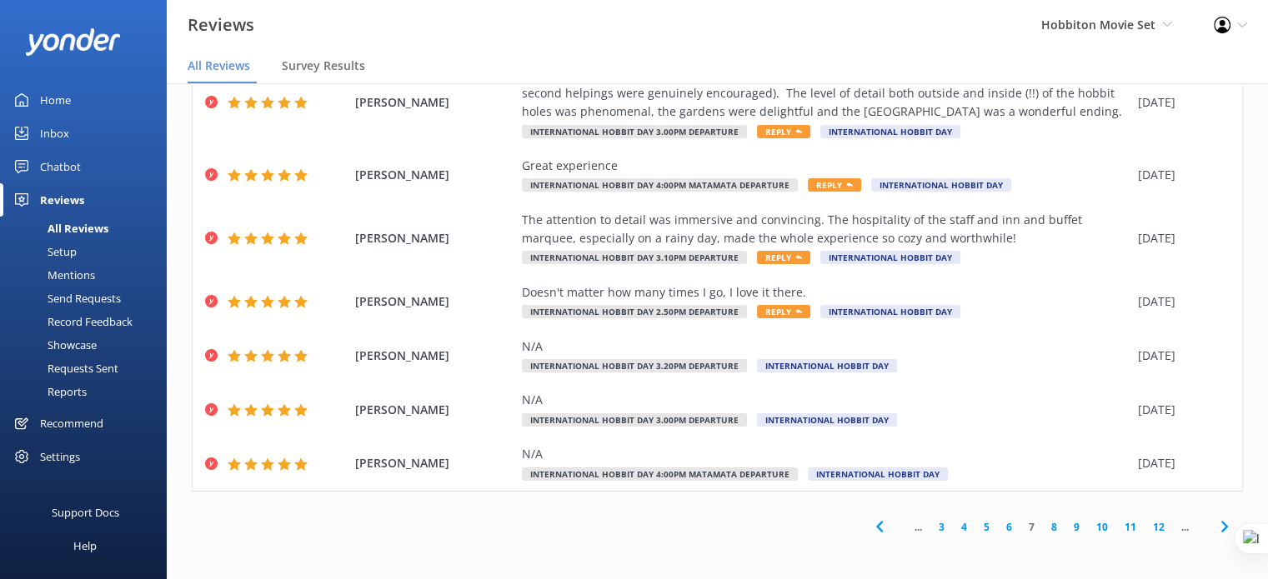
click at [871, 527] on icon at bounding box center [879, 527] width 20 height 20
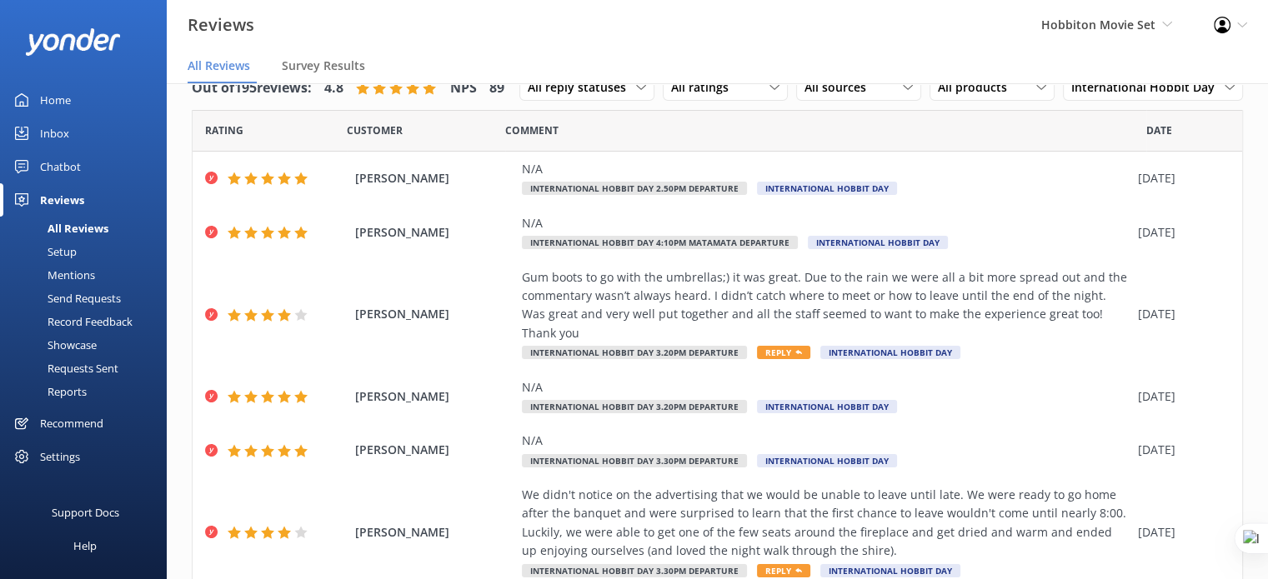
scroll to position [406, 0]
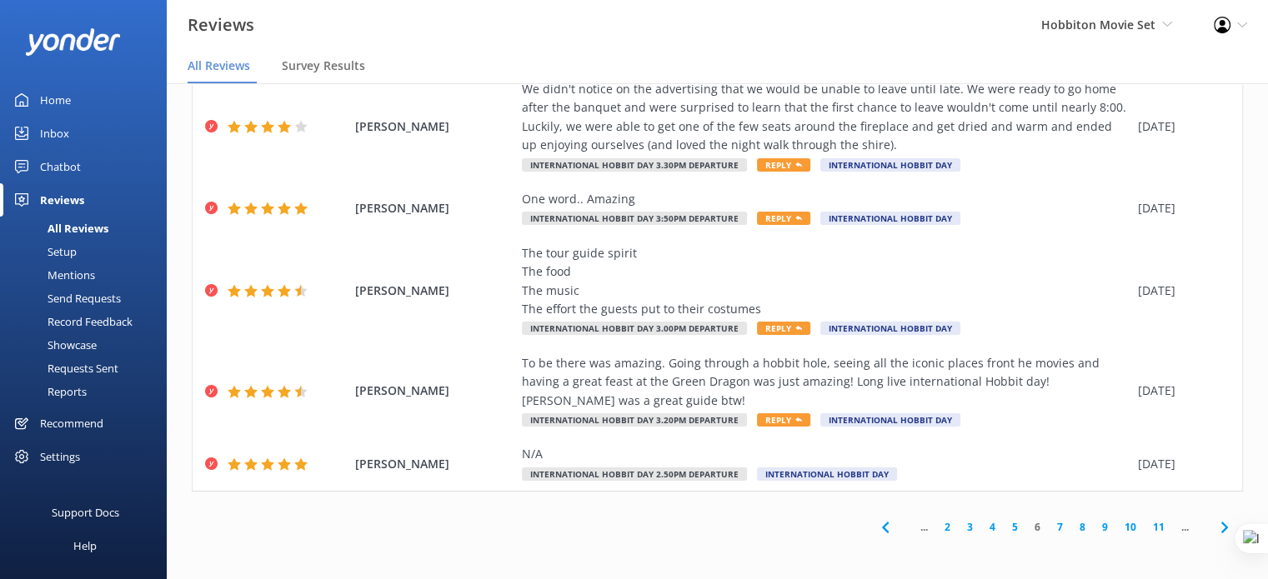
click at [875, 527] on icon at bounding box center [885, 528] width 20 height 20
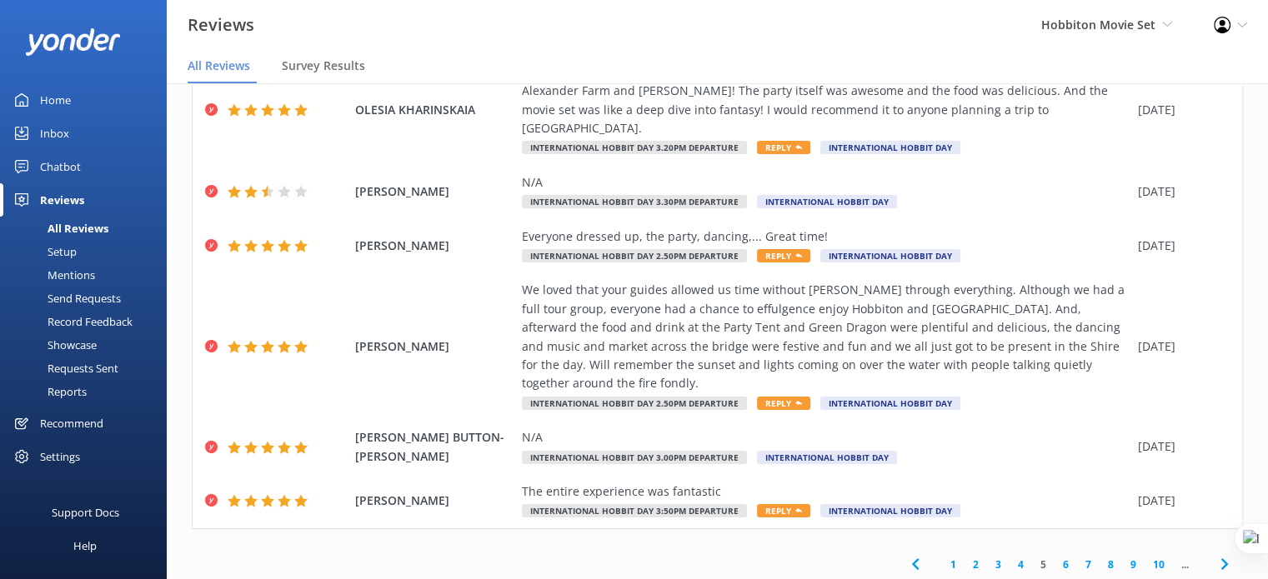
click at [946, 557] on link "1" at bounding box center [953, 565] width 23 height 16
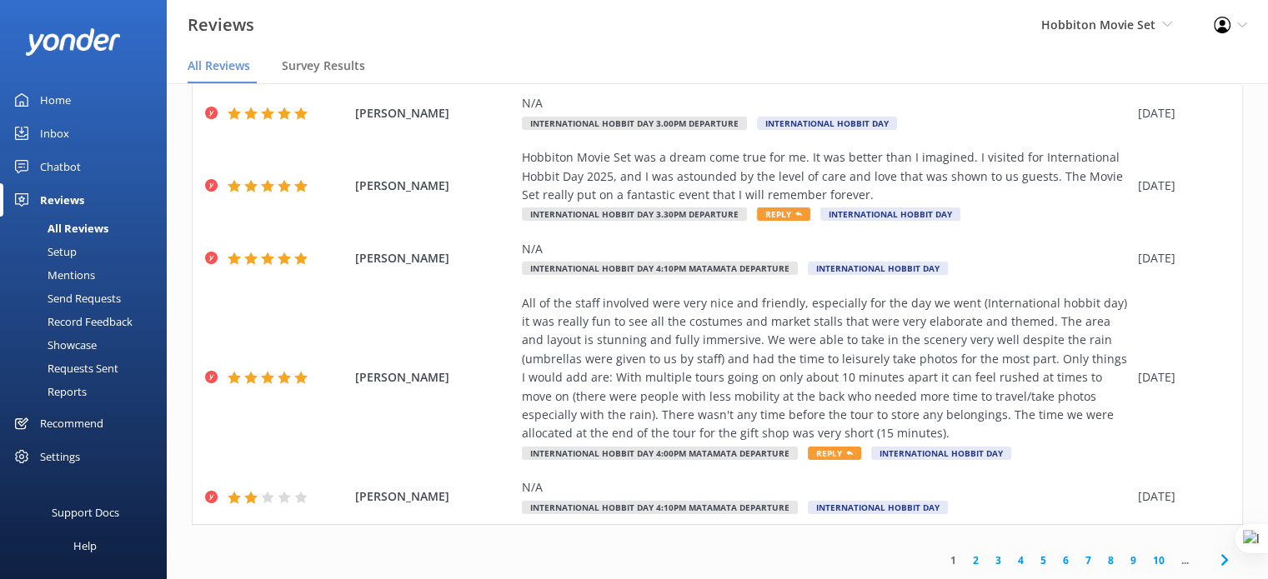
click at [1147, 553] on link "10" at bounding box center [1158, 561] width 28 height 16
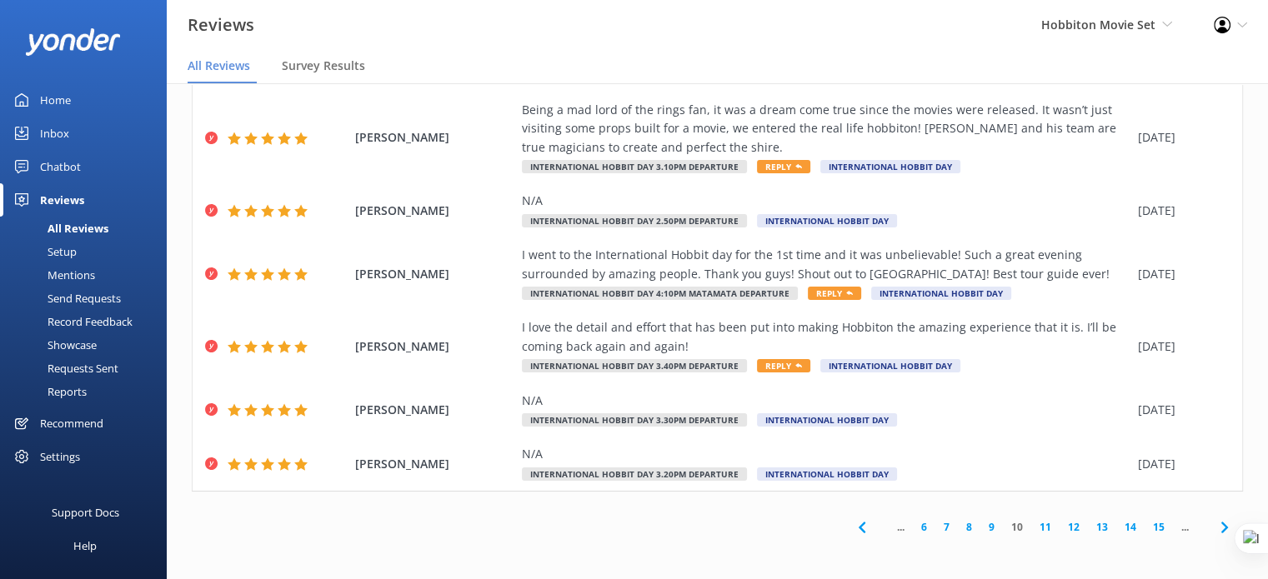
click at [1036, 526] on link "11" at bounding box center [1045, 527] width 28 height 16
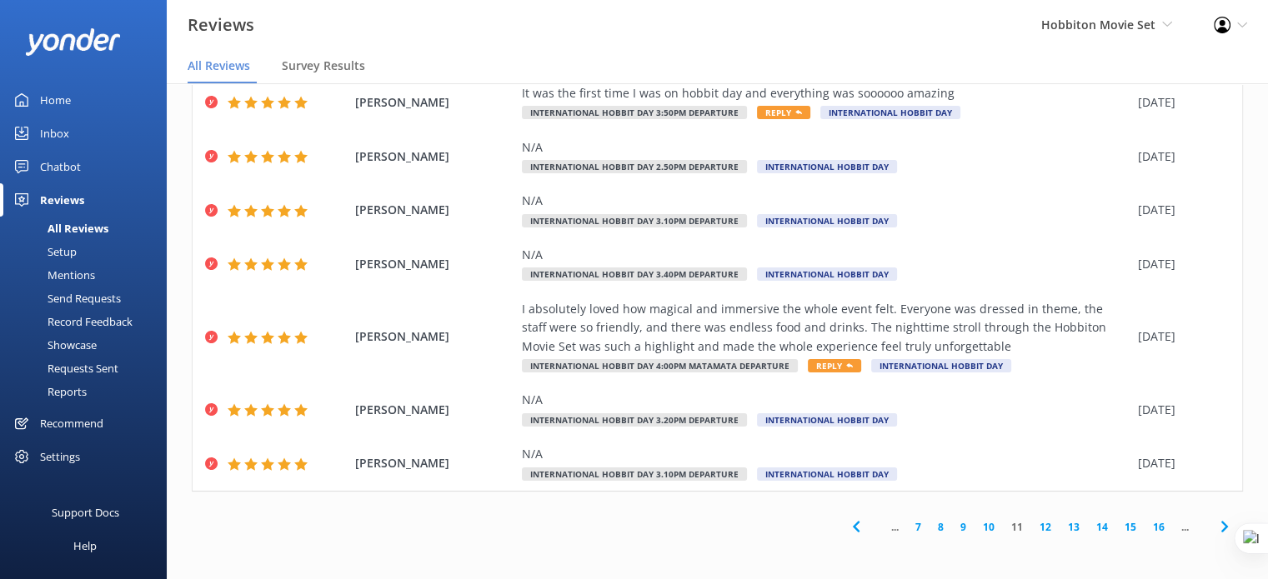
click at [1035, 533] on link "12" at bounding box center [1045, 527] width 28 height 16
